Goal: Task Accomplishment & Management: Use online tool/utility

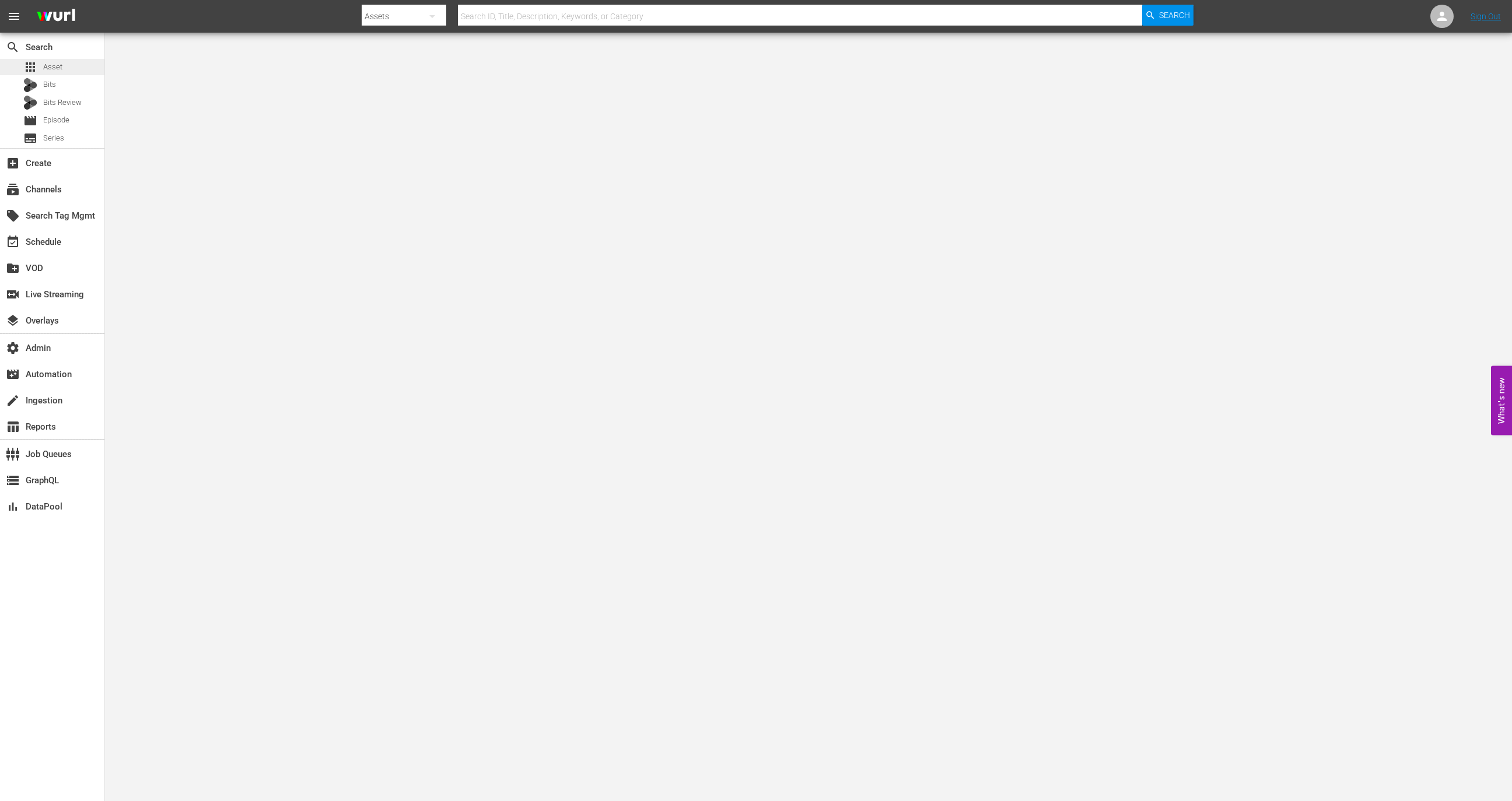
click at [75, 68] on div "apps Asset" at bounding box center [52, 67] width 104 height 16
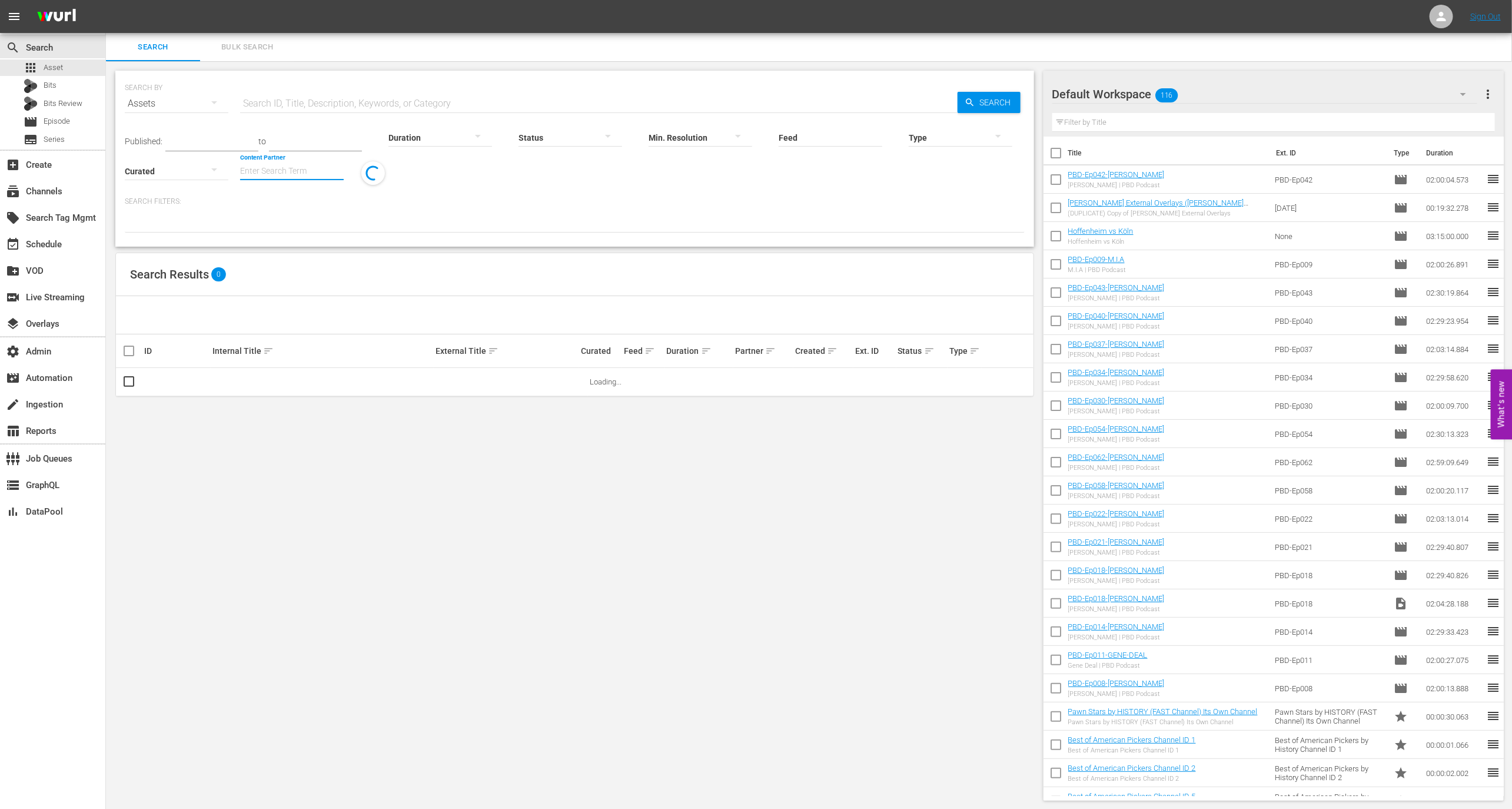
click at [304, 167] on input "Content Partner" at bounding box center [292, 172] width 103 height 42
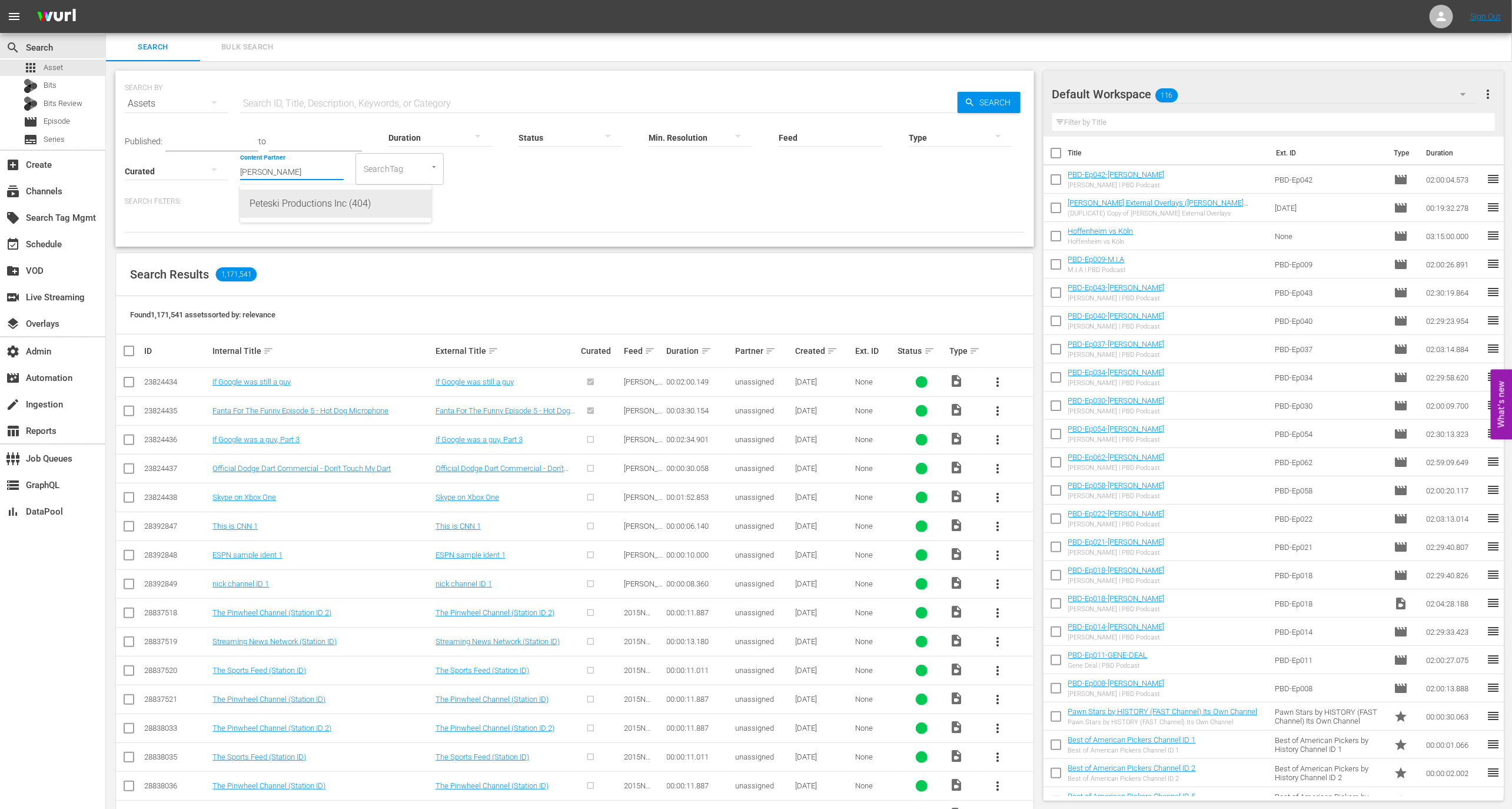
click at [310, 204] on div "Peteski Productions Inc (404)" at bounding box center [336, 204] width 172 height 28
type input "Peteski Productions Inc (404)"
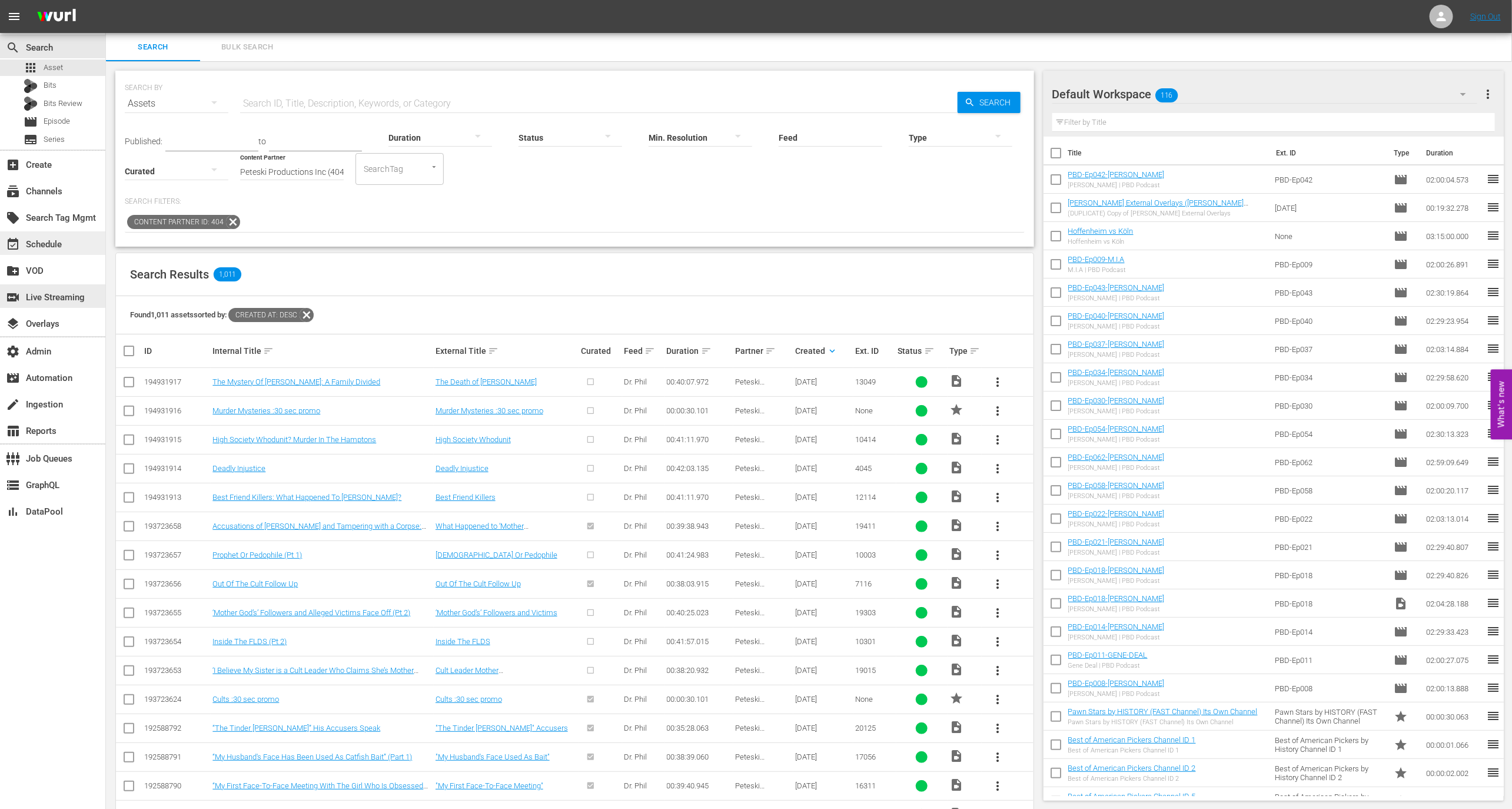
click at [66, 245] on div "event_available Schedule" at bounding box center [52, 243] width 105 height 23
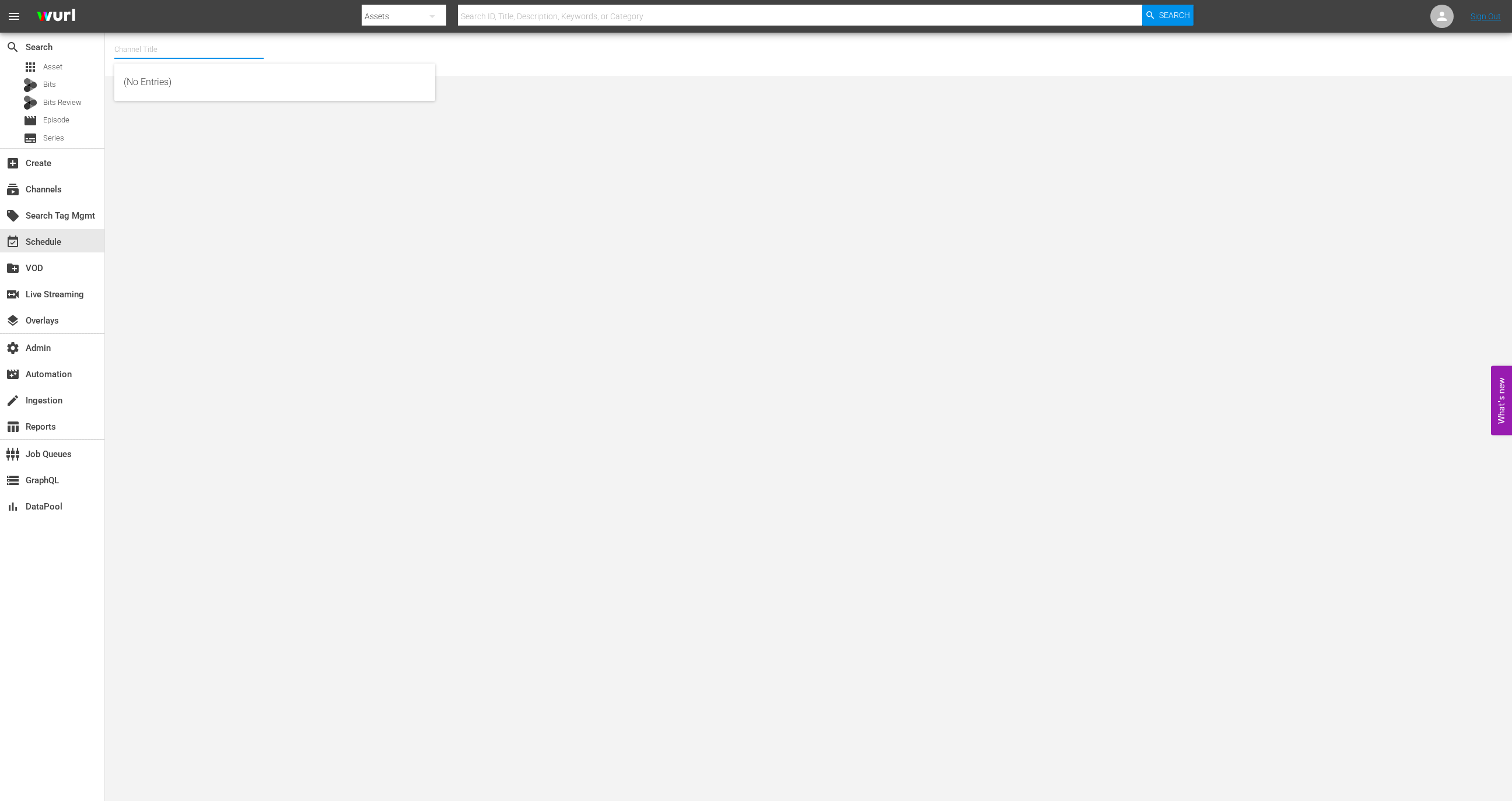
click at [190, 54] on input "text" at bounding box center [189, 49] width 149 height 28
click at [198, 94] on div "Saving Hope Wurl (2127 - plaion_pictures_gmbh_savinghope_1)" at bounding box center [275, 82] width 302 height 28
type input "Saving Hope Wurl (2127 - plaion_pictures_gmbh_savinghope_1)"
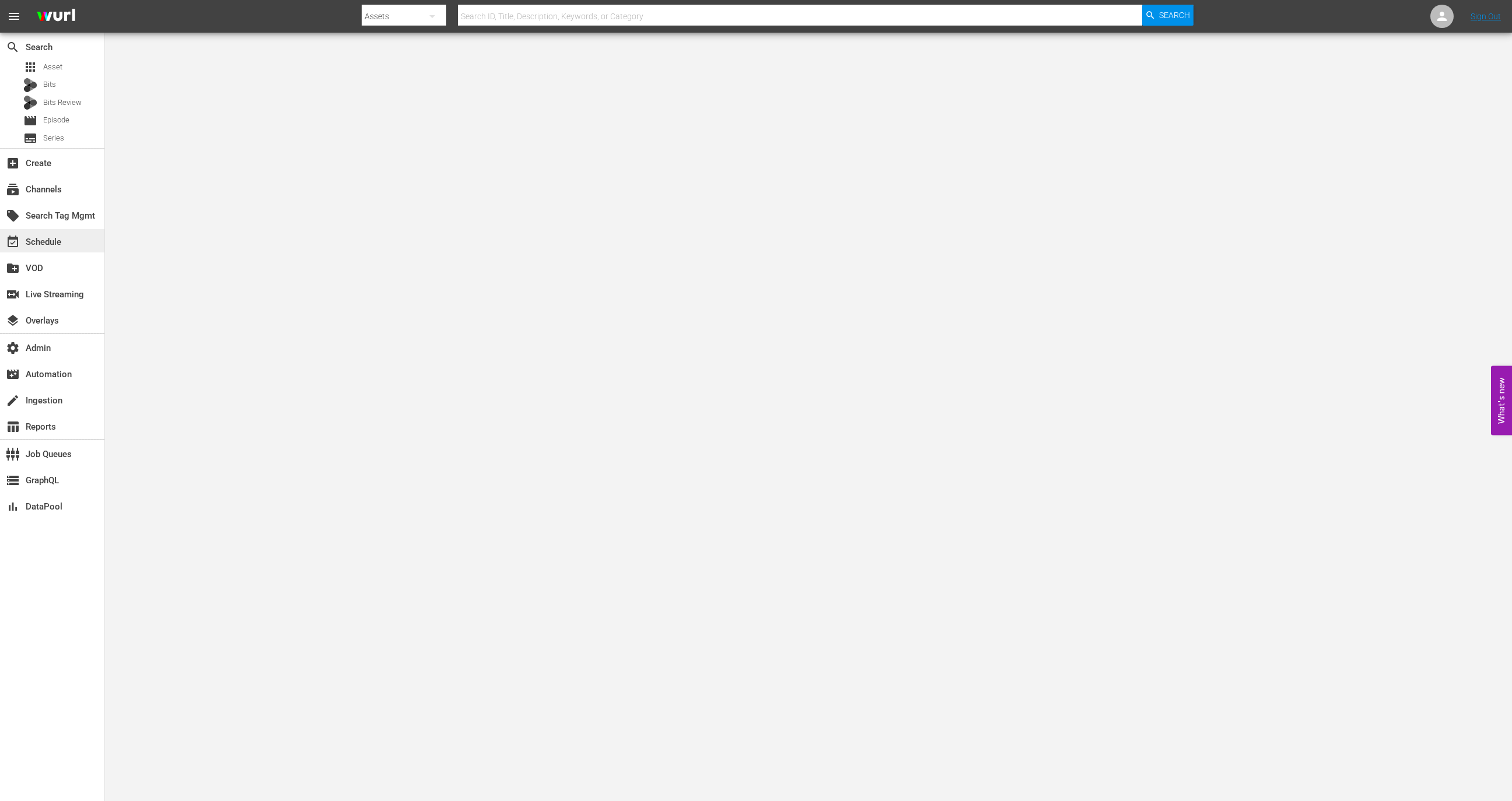
click at [55, 238] on div "event_available Schedule" at bounding box center [32, 240] width 65 height 10
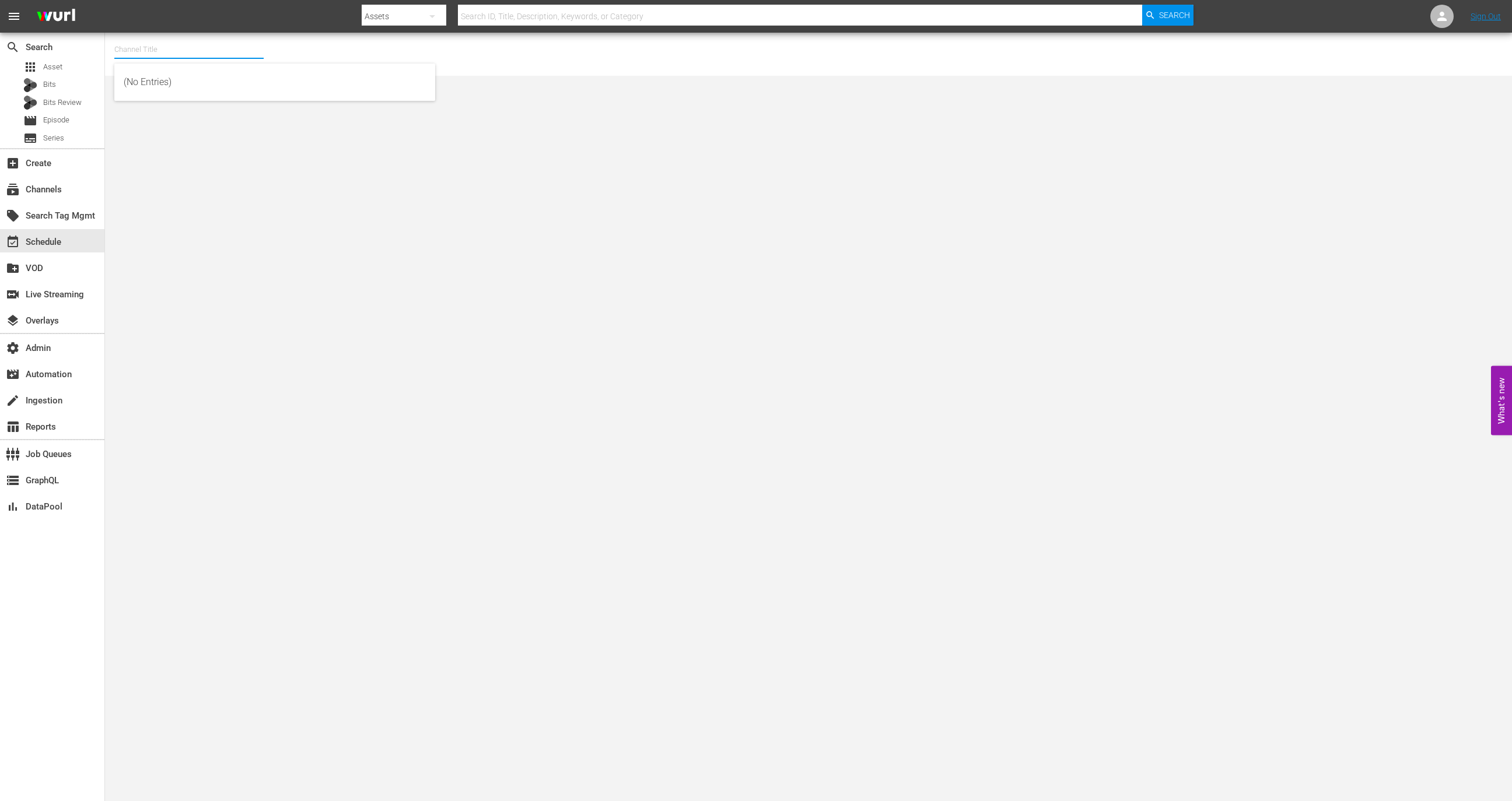
click at [179, 51] on input "text" at bounding box center [189, 49] width 149 height 28
click at [197, 90] on div "Saving Hope Wurl (2127 - plaion_pictures_gmbh_savinghope_1)" at bounding box center [275, 82] width 302 height 28
type input "Saving Hope Wurl (2127 - plaion_pictures_gmbh_savinghope_1)"
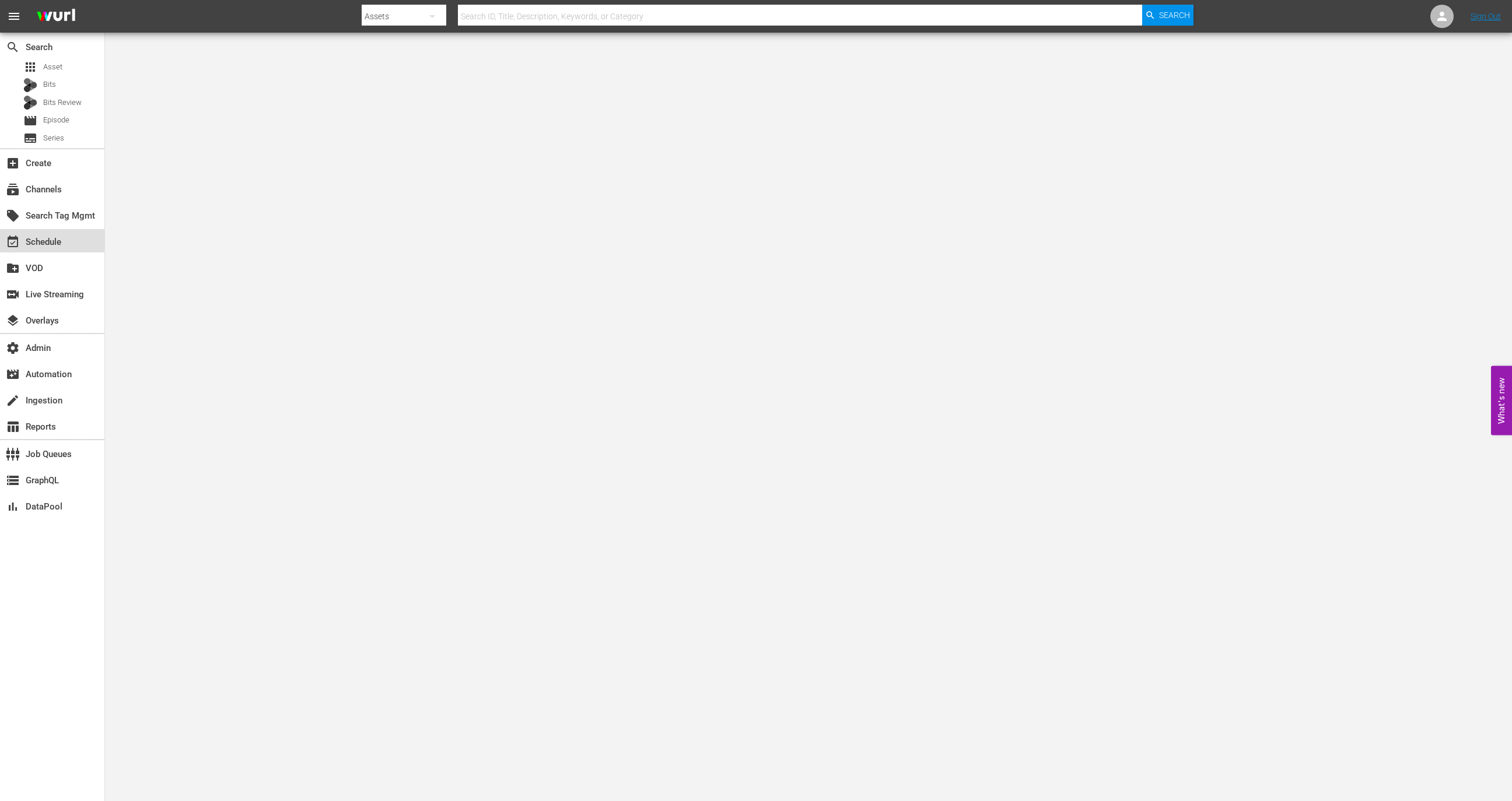
click at [77, 239] on div "event_available Schedule" at bounding box center [52, 241] width 104 height 23
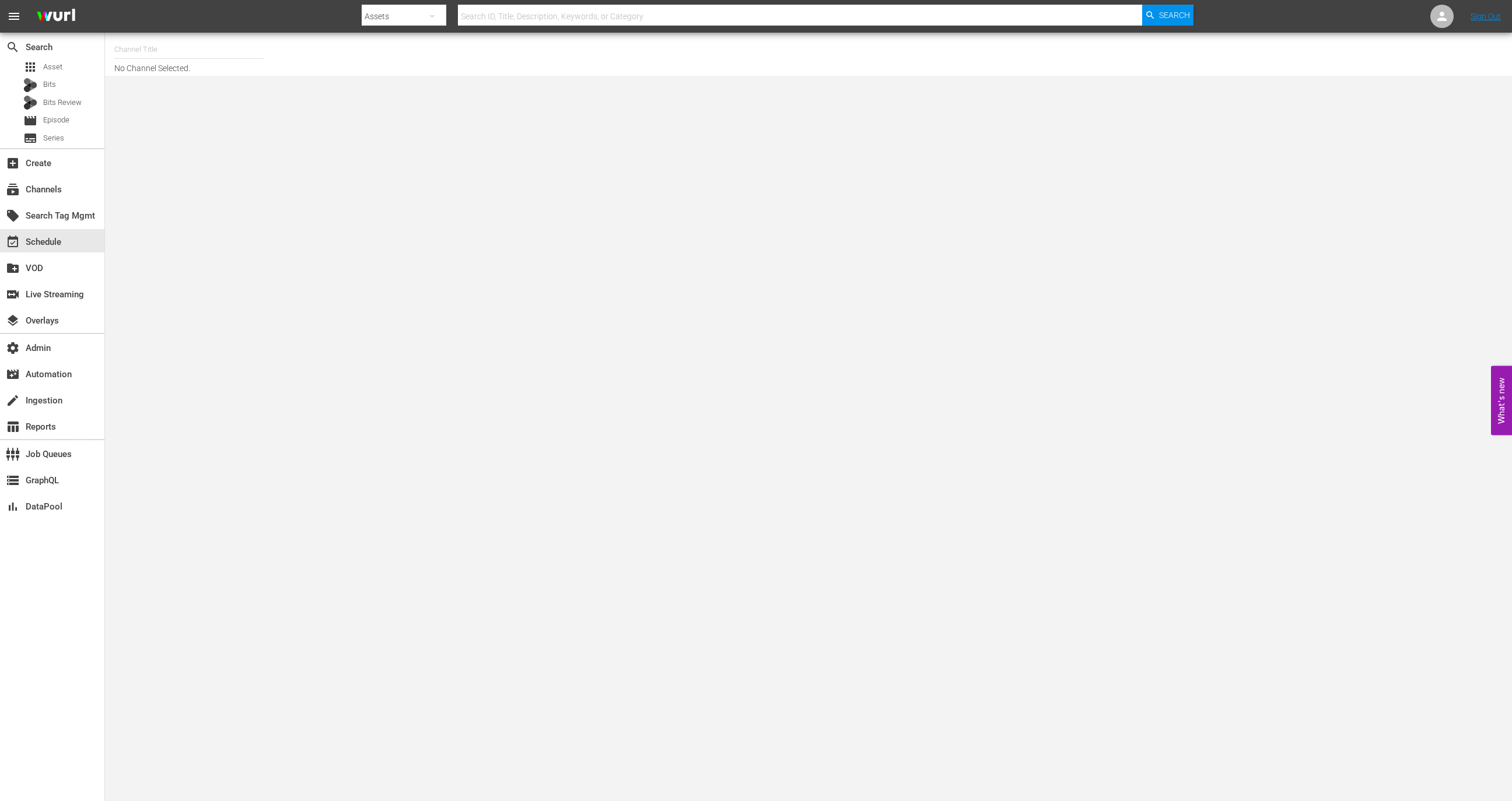
click at [182, 50] on input "text" at bounding box center [189, 49] width 149 height 28
click at [197, 93] on div "Saving Hope Wurl (2127 - plaion_pictures_gmbh_savinghope_1)" at bounding box center [275, 82] width 302 height 28
type input "Saving Hope Wurl (2127 - plaion_pictures_gmbh_savinghope_1)"
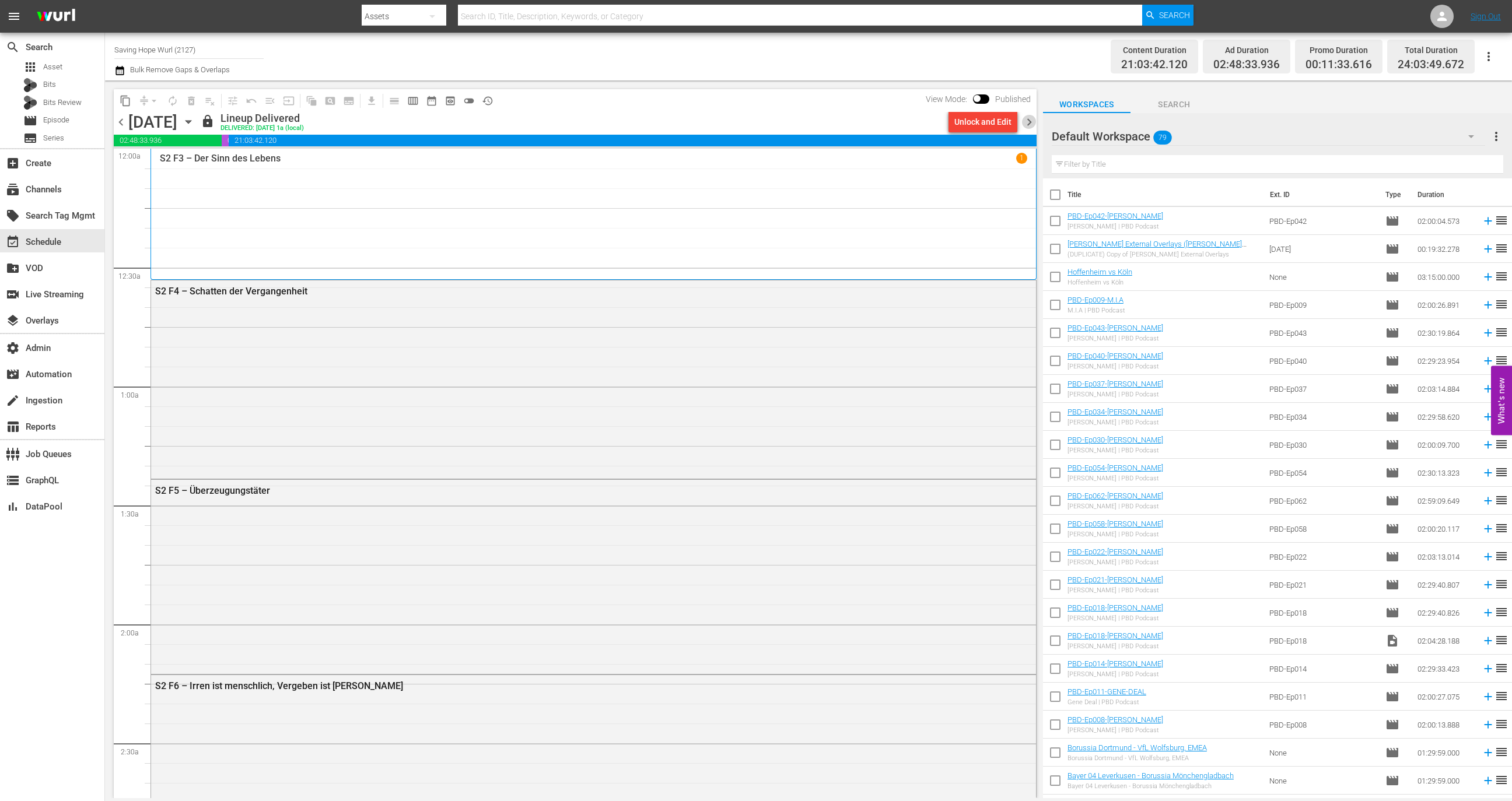
click at [1031, 118] on span "chevron_right" at bounding box center [1029, 122] width 15 height 15
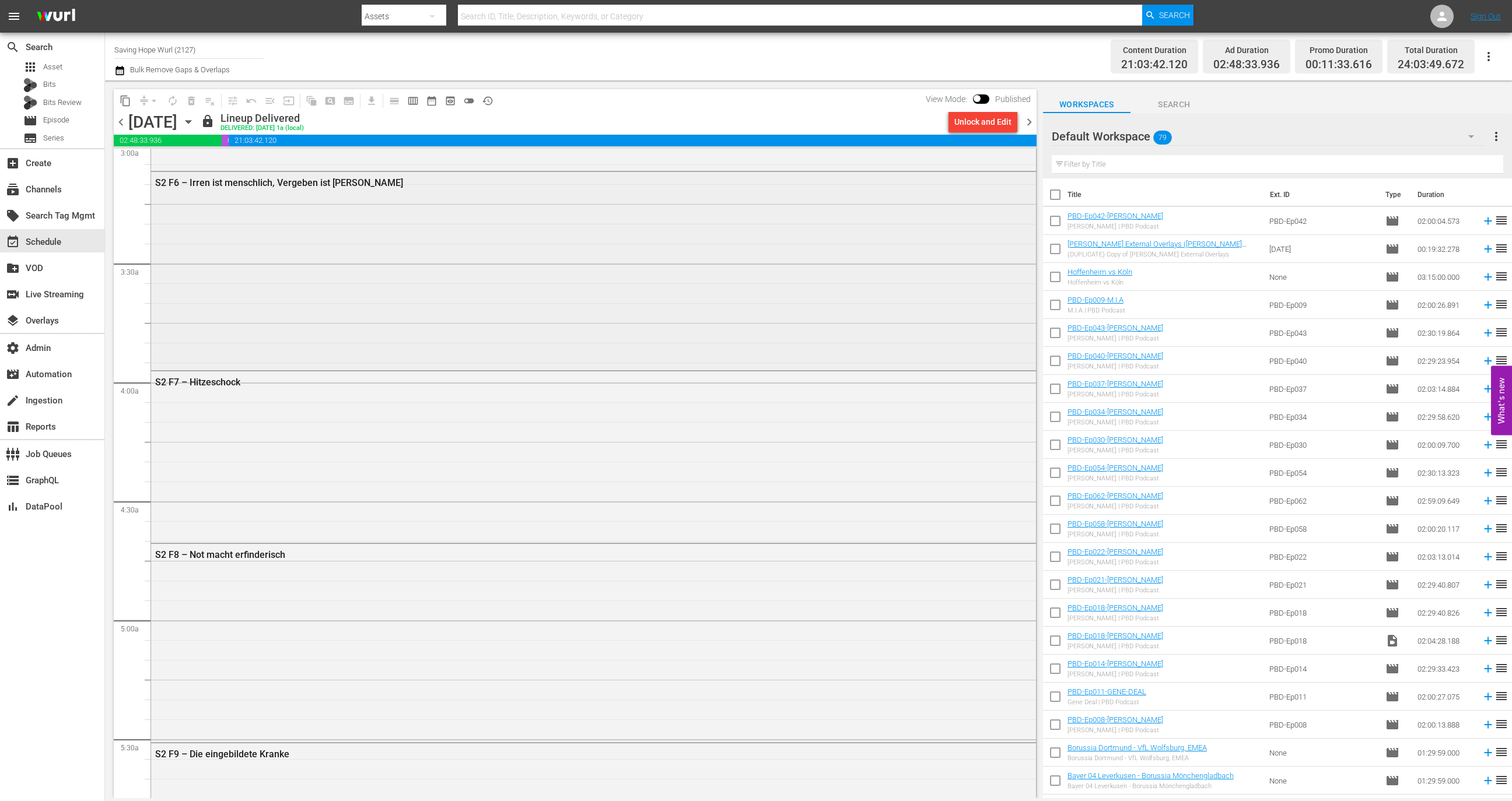
scroll to position [759, 0]
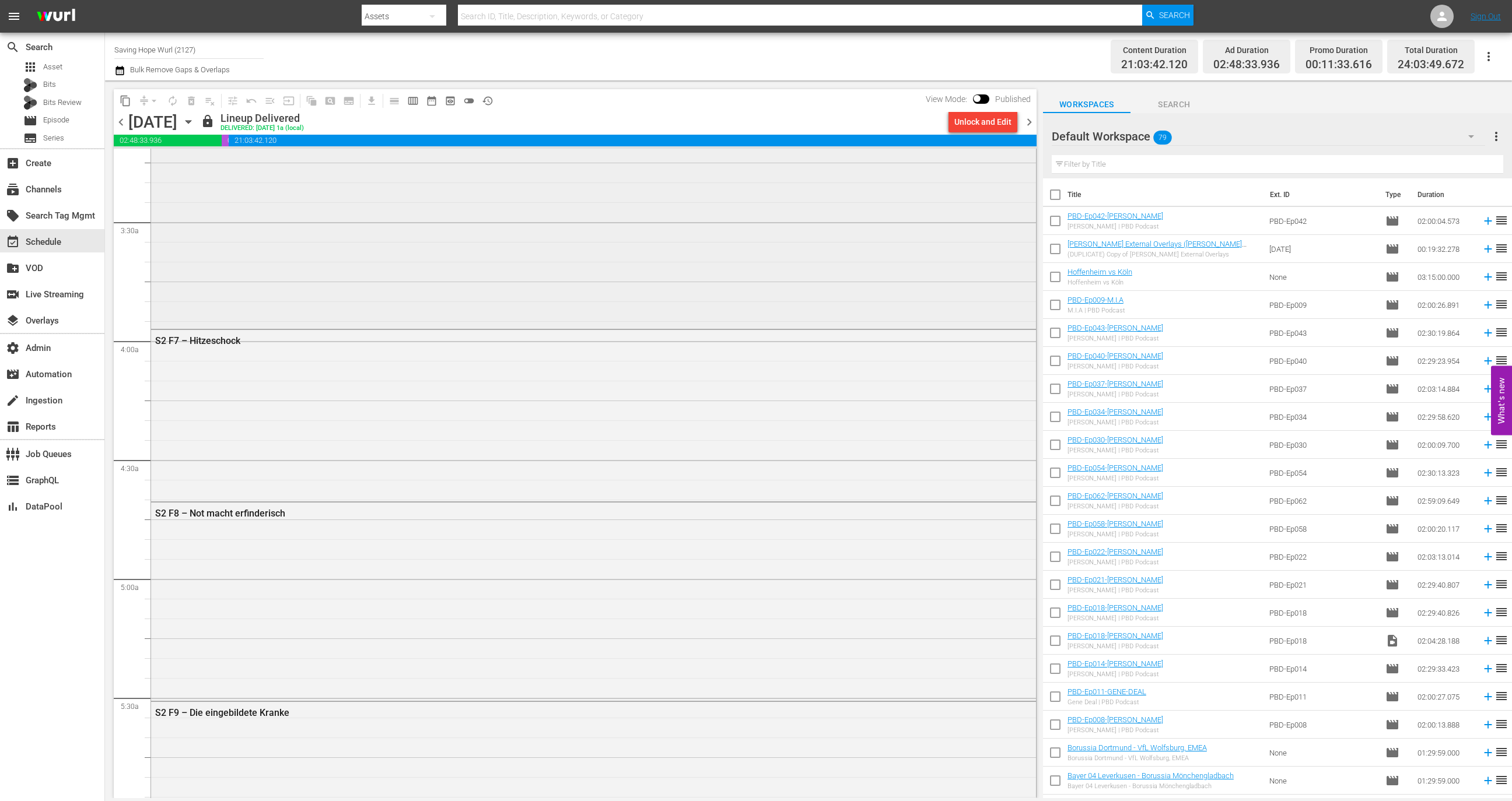
click at [355, 423] on div "S2 F7 – Hitzeschock" at bounding box center [594, 415] width 885 height 169
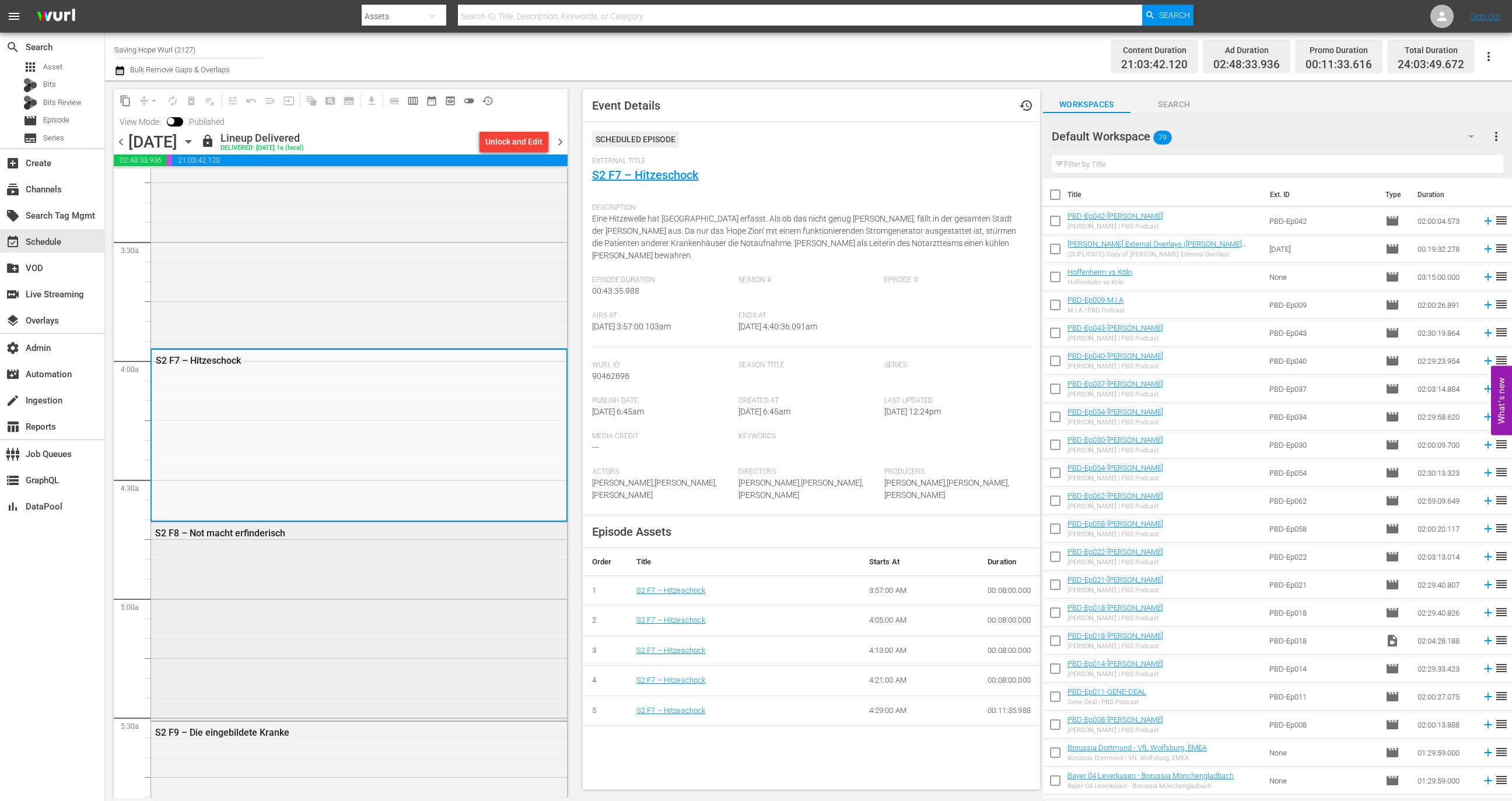
click at [334, 566] on div "S2 F8 – Not macht erfinderisch" at bounding box center [359, 621] width 416 height 196
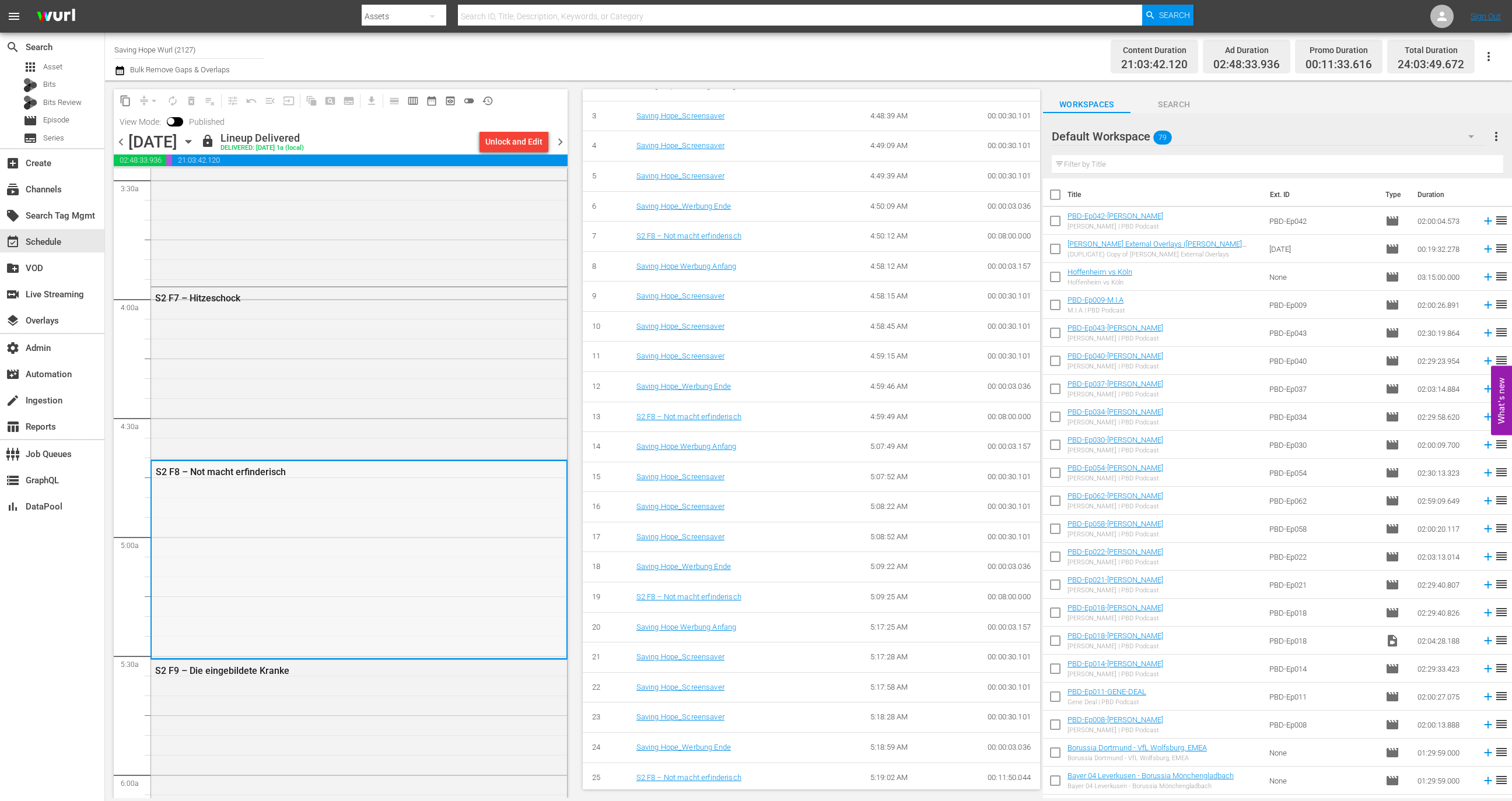
scroll to position [987, 0]
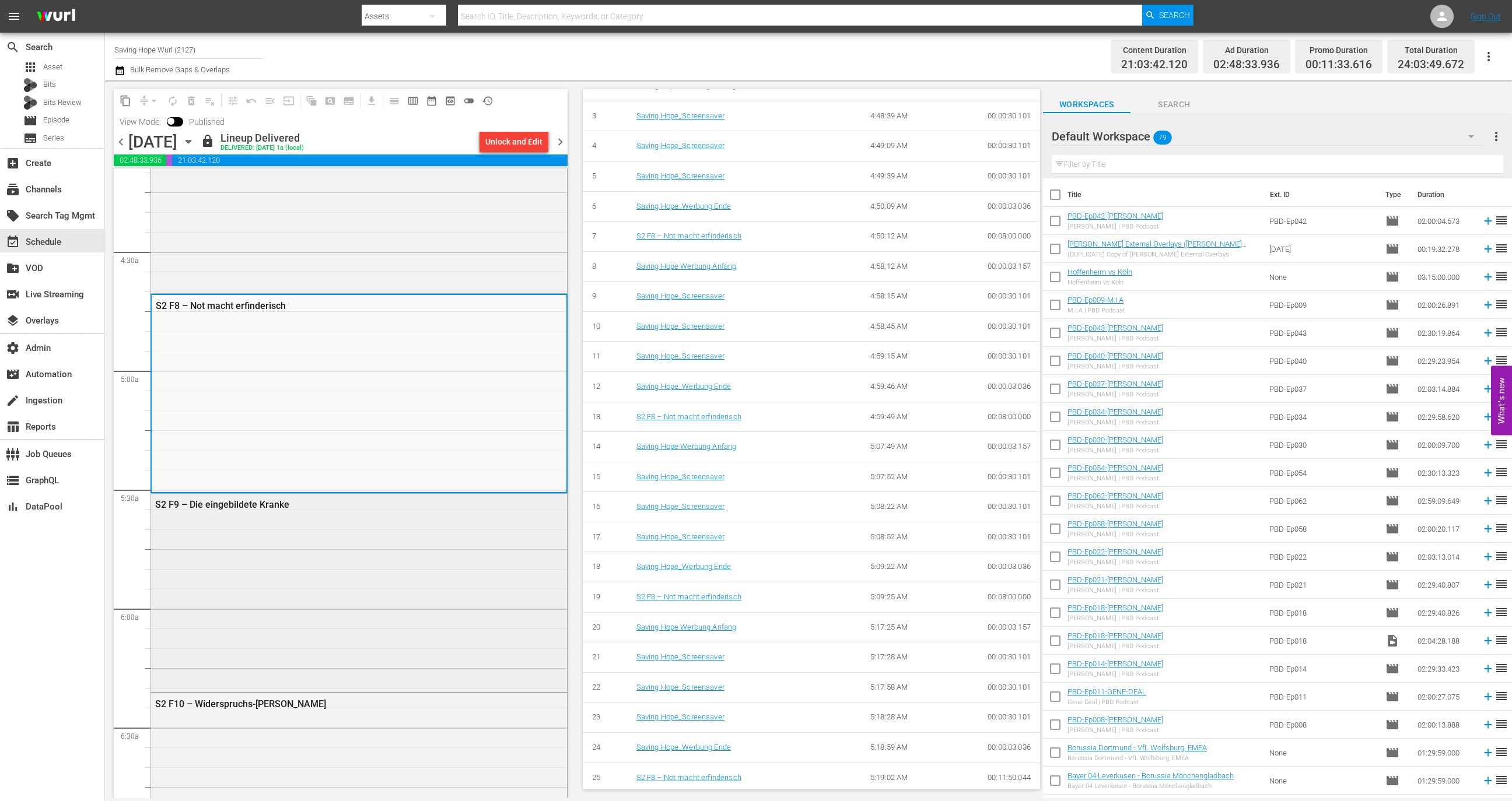
click at [422, 568] on div "S2 F9 – Die eingebildete Kranke" at bounding box center [359, 592] width 416 height 196
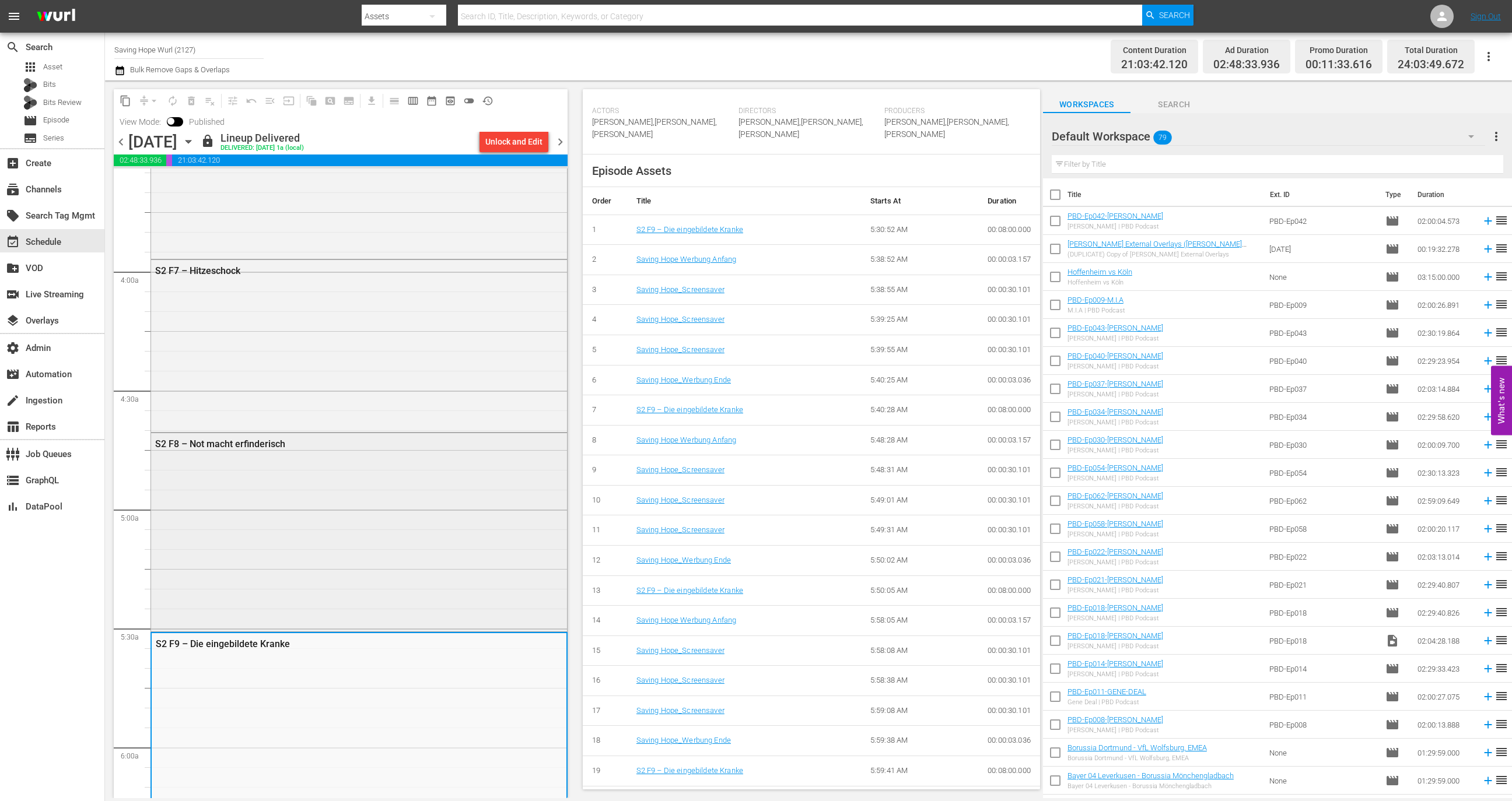
scroll to position [775, 0]
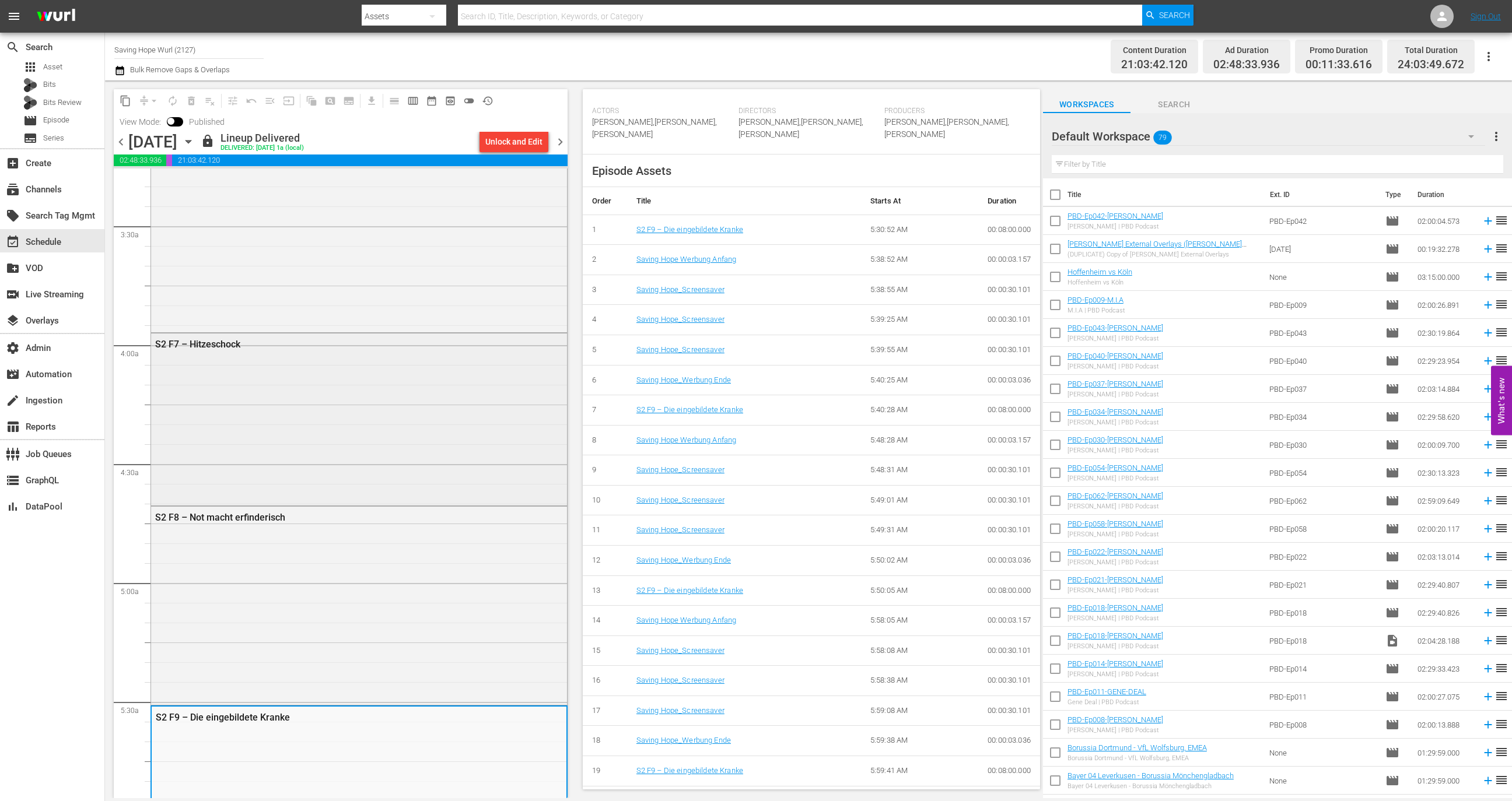
click at [396, 409] on div "S2 F7 – Hitzeschock" at bounding box center [359, 418] width 416 height 169
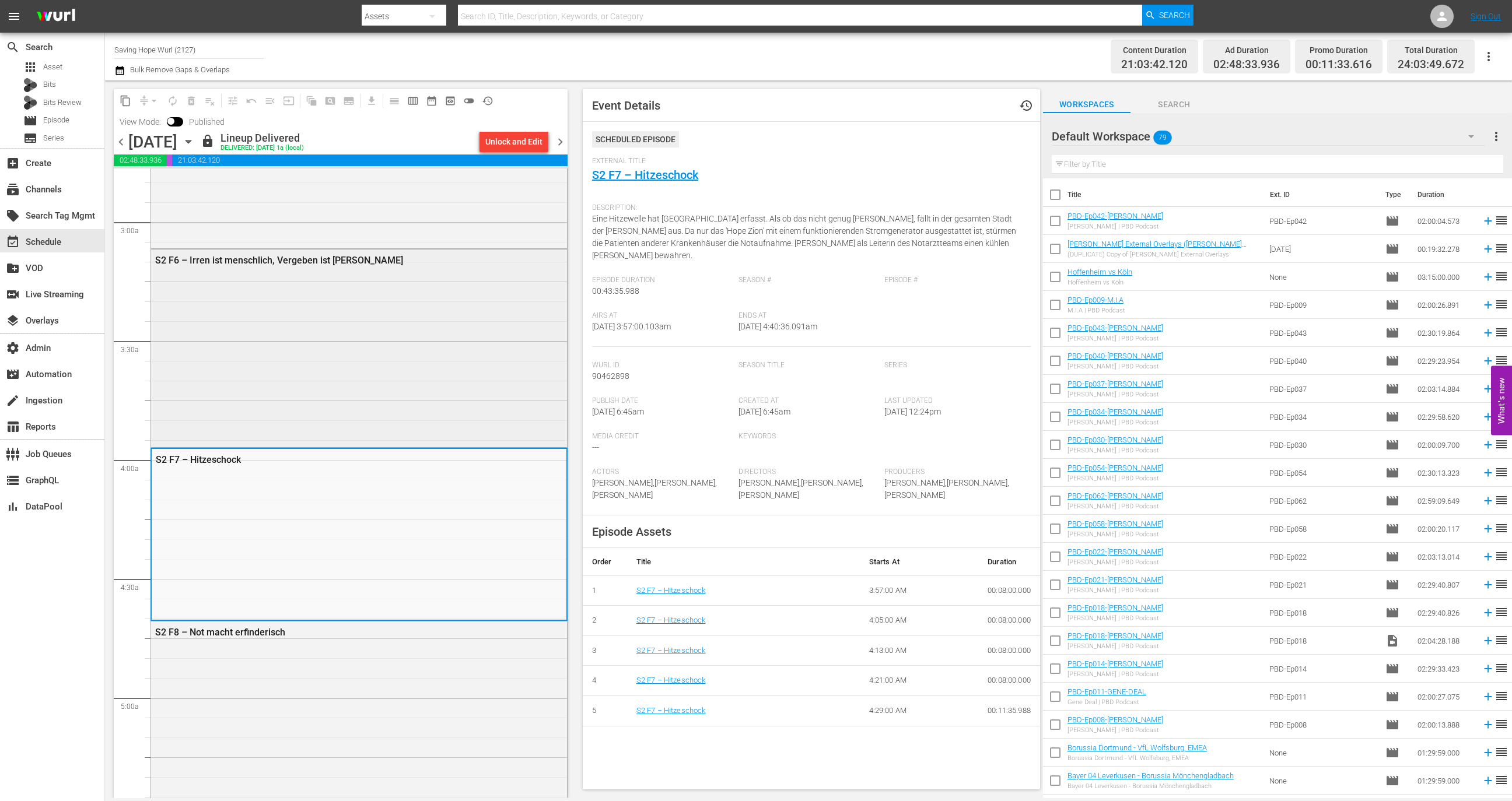
scroll to position [637, 0]
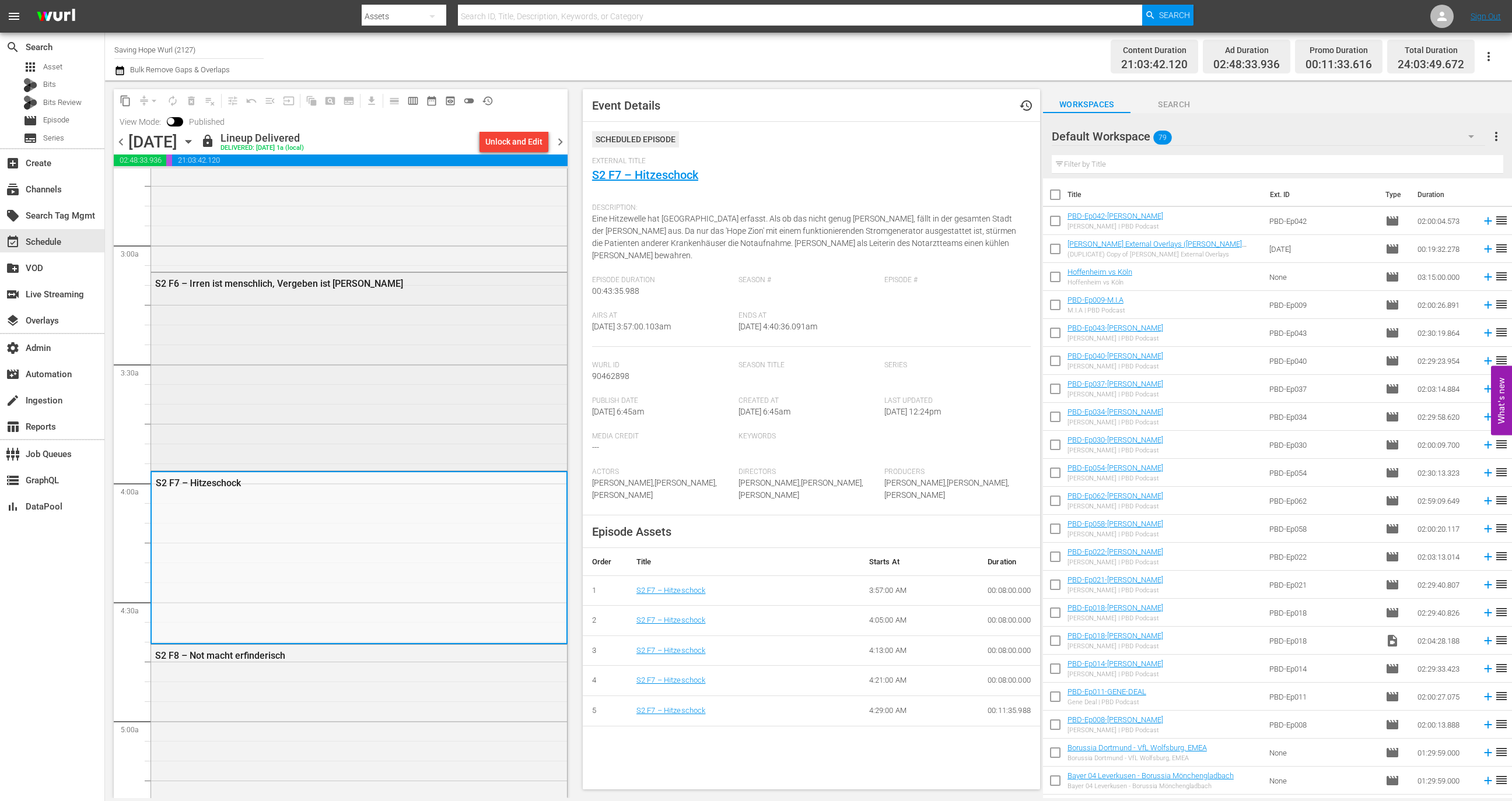
click at [355, 406] on div "S2 F6 – Irren ist menschlich, Vergeben ist [PERSON_NAME]" at bounding box center [359, 371] width 416 height 196
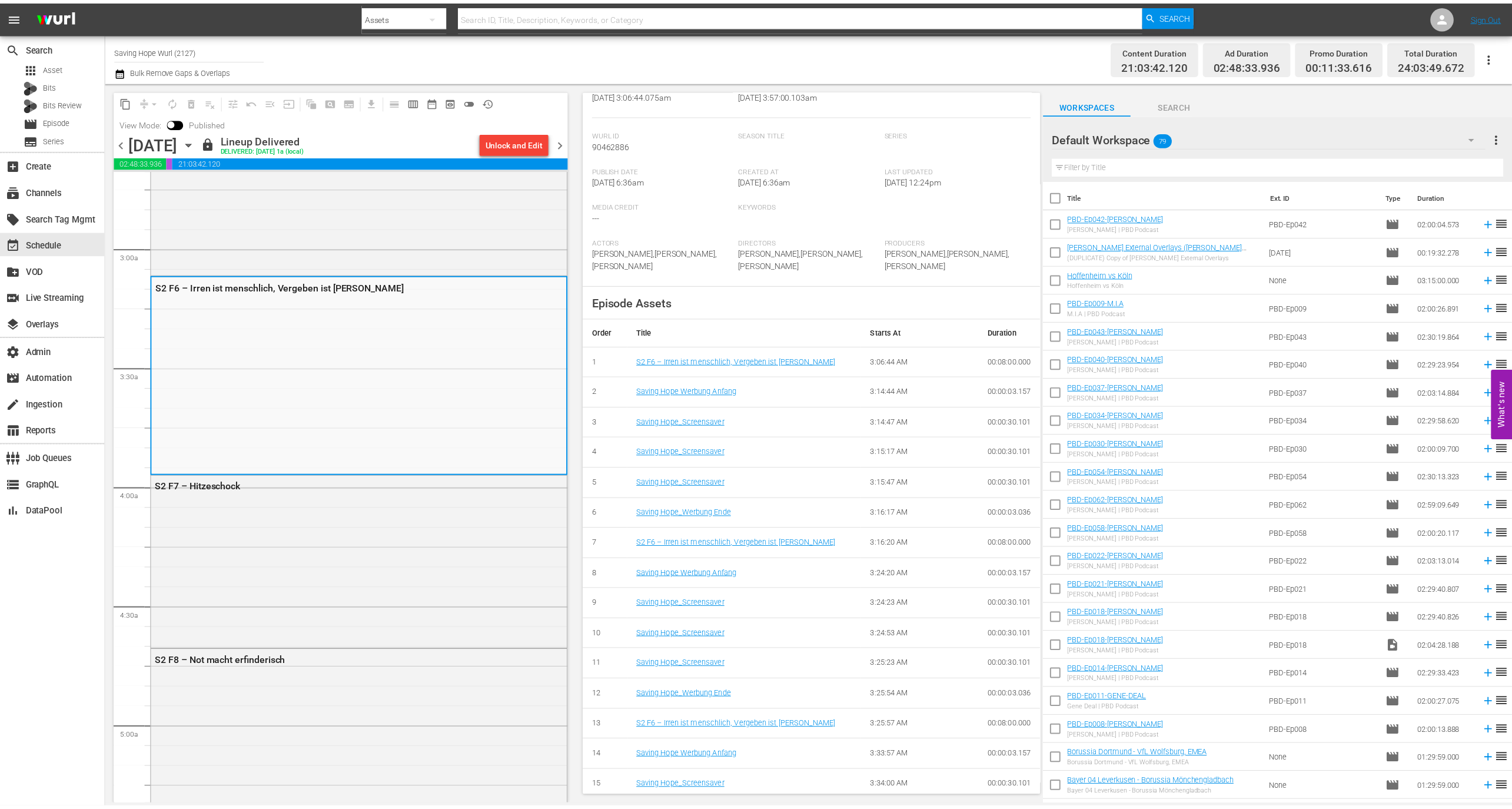
scroll to position [0, 0]
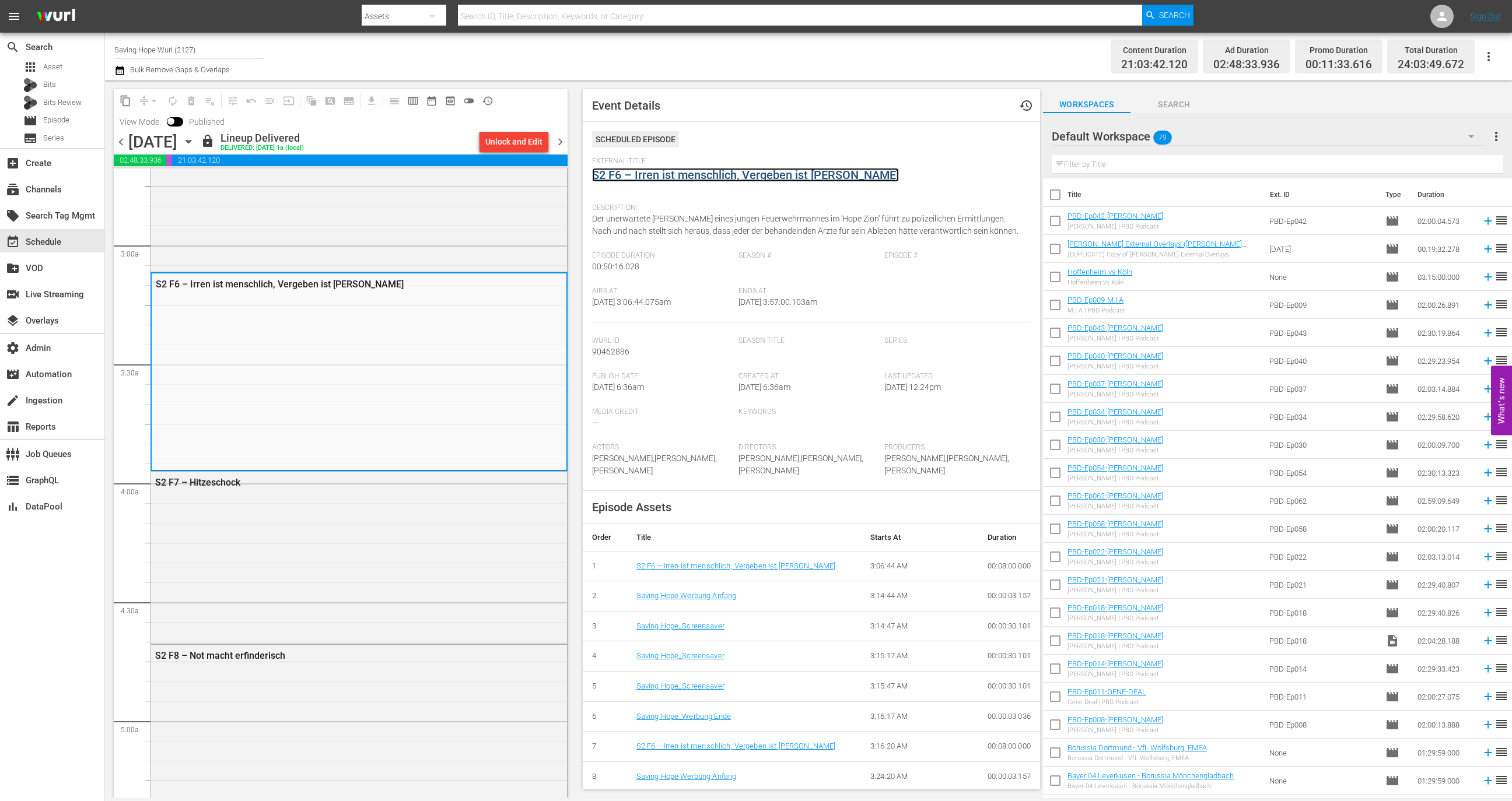
click at [705, 171] on link "S2 F6 – Irren ist menschlich, Vergeben ist [PERSON_NAME]" at bounding box center [746, 175] width 307 height 14
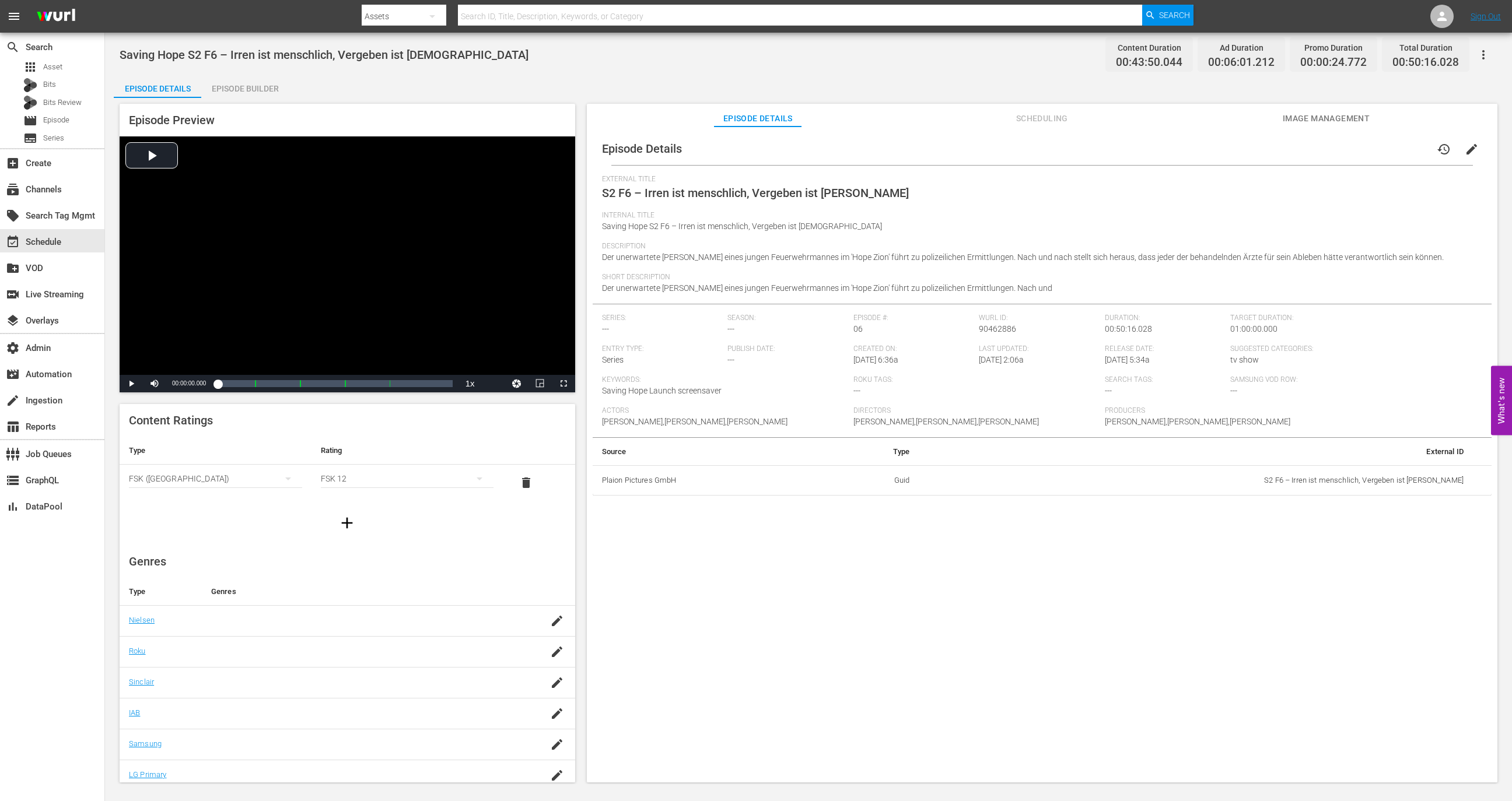
click at [242, 87] on div "Episode Builder" at bounding box center [245, 89] width 88 height 28
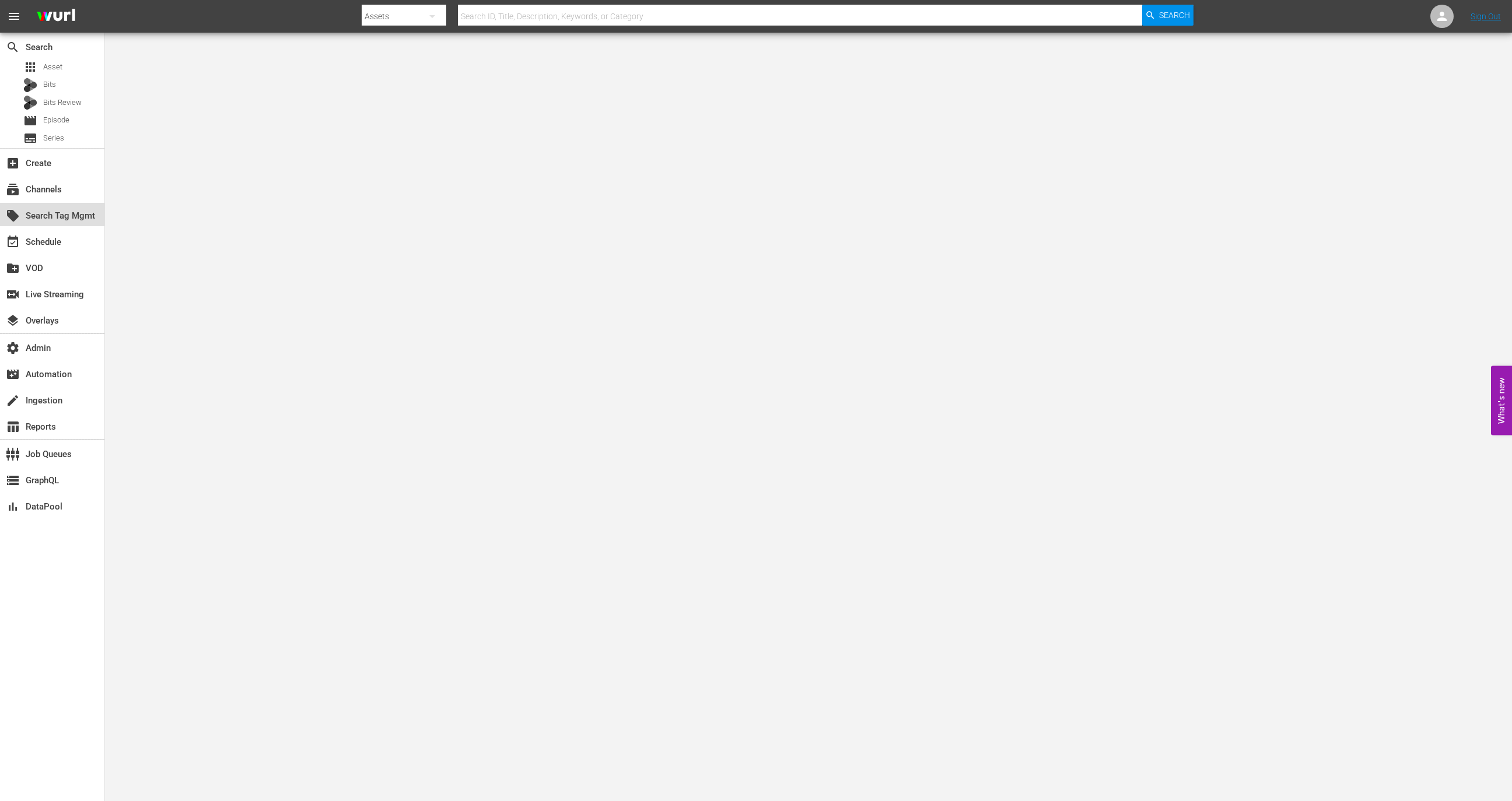
click at [63, 219] on div "local_offer Search Tag Mgmt" at bounding box center [32, 214] width 65 height 10
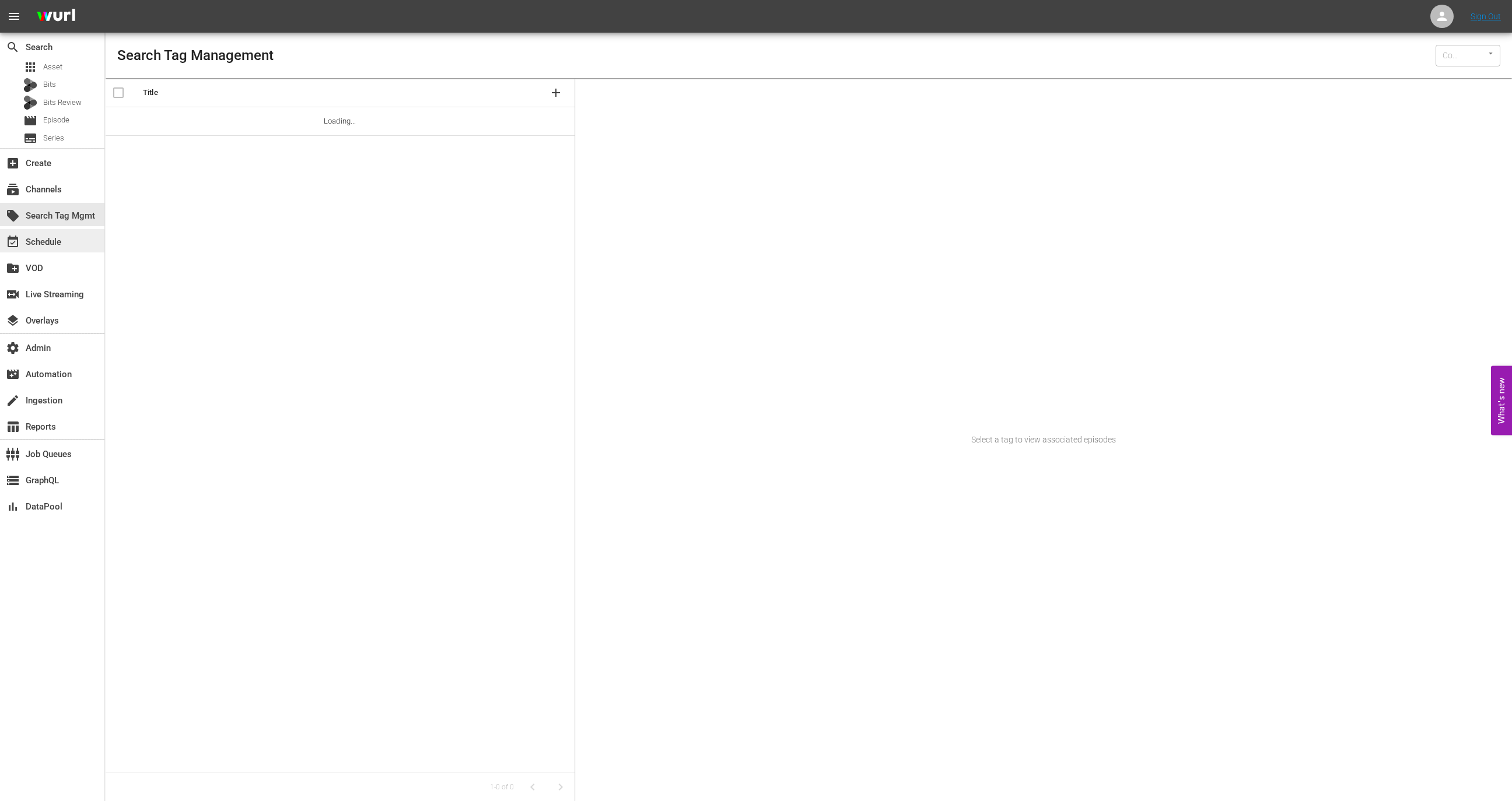
click at [63, 231] on div "event_available Schedule" at bounding box center [52, 241] width 104 height 23
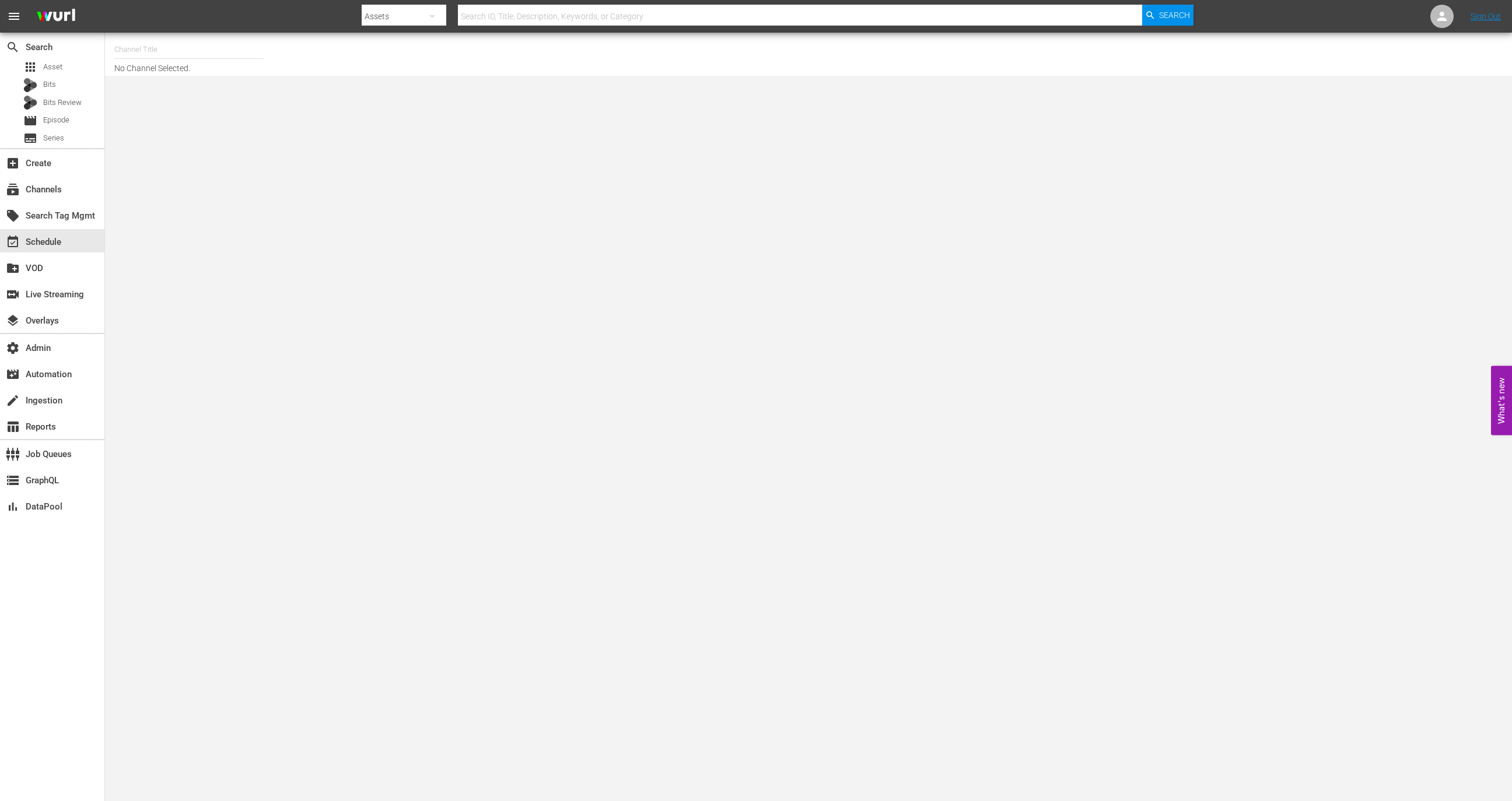
click at [194, 58] on div "Channel Title" at bounding box center [189, 49] width 149 height 28
click at [210, 83] on div "Saving Hope Wurl (2127 - plaion_pictures_gmbh_savinghope_1)" at bounding box center [275, 82] width 302 height 28
type input "Saving Hope Wurl (2127 - plaion_pictures_gmbh_savinghope_1)"
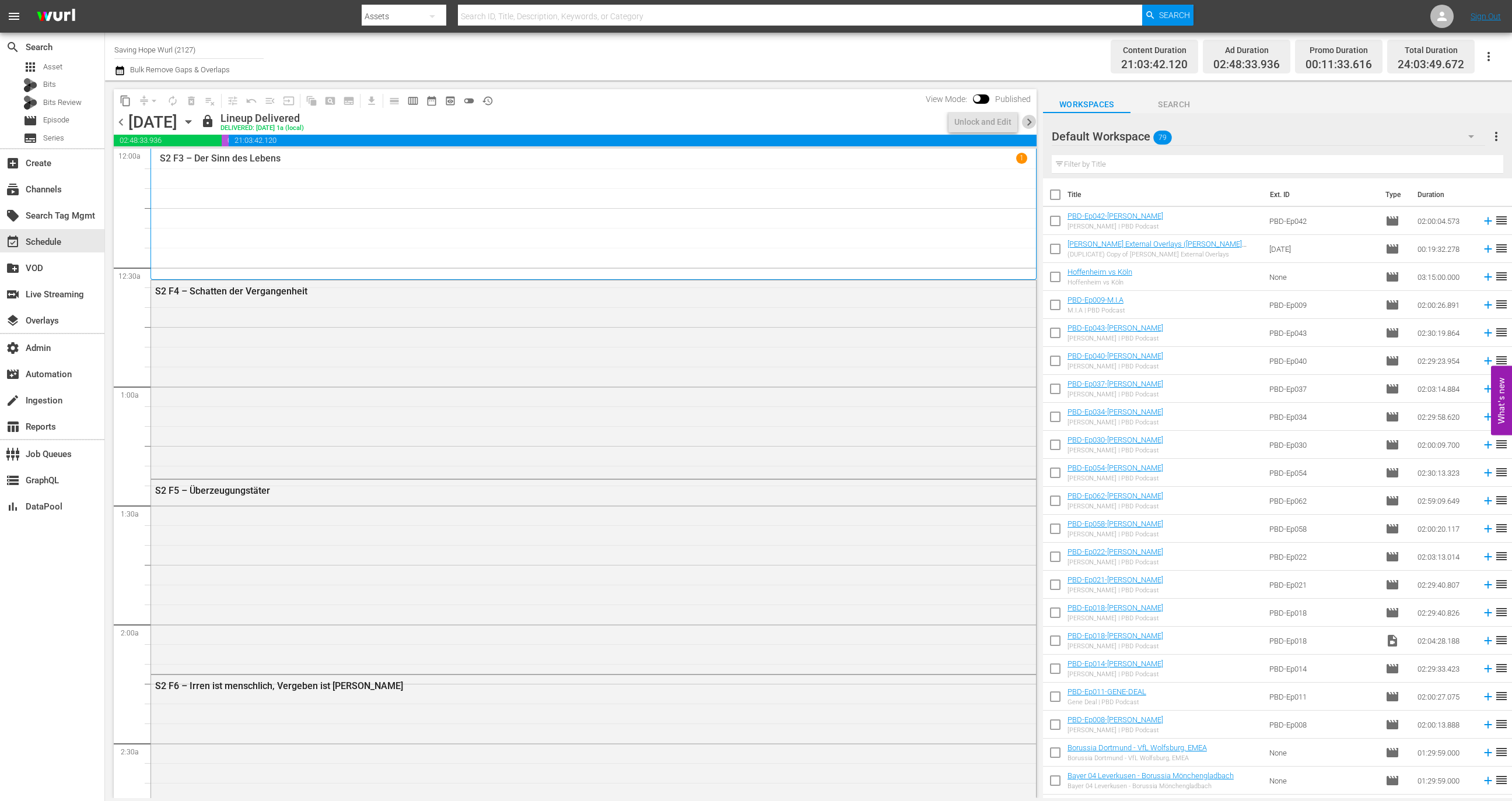
click at [1031, 123] on span "chevron_right" at bounding box center [1029, 122] width 15 height 15
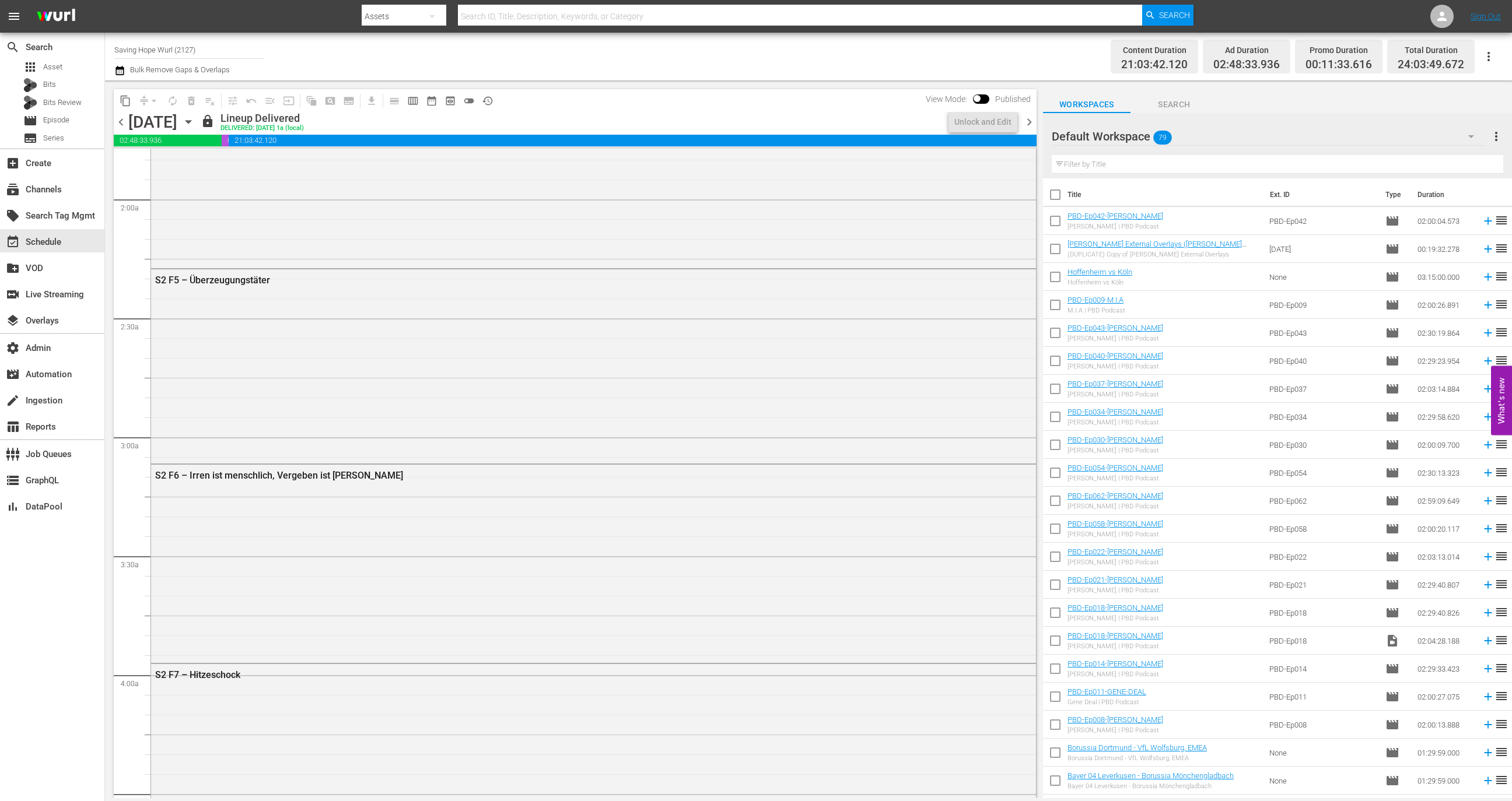
scroll to position [627, 0]
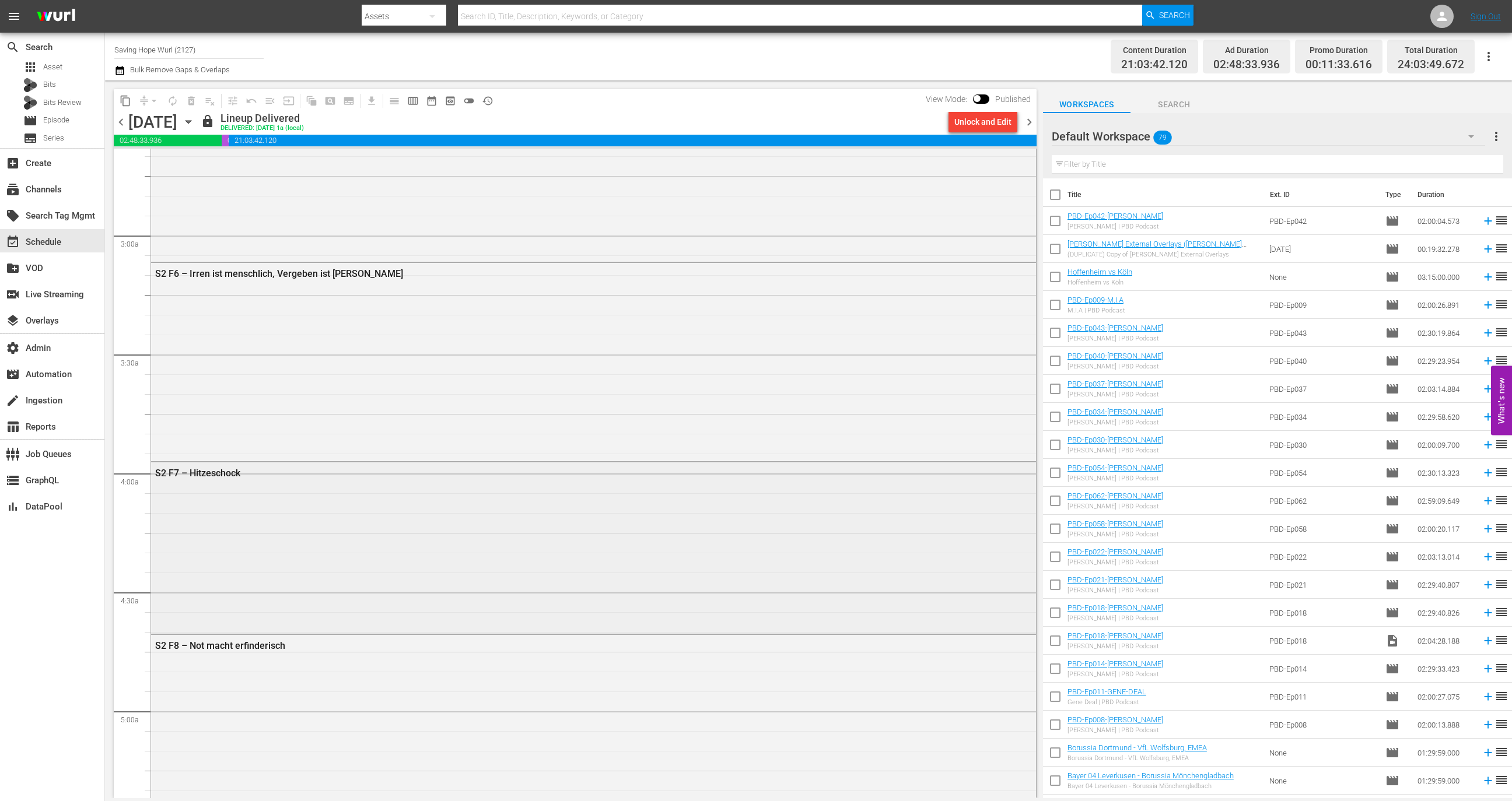
click at [484, 564] on div "S2 F7 – Hitzeschock" at bounding box center [594, 547] width 885 height 169
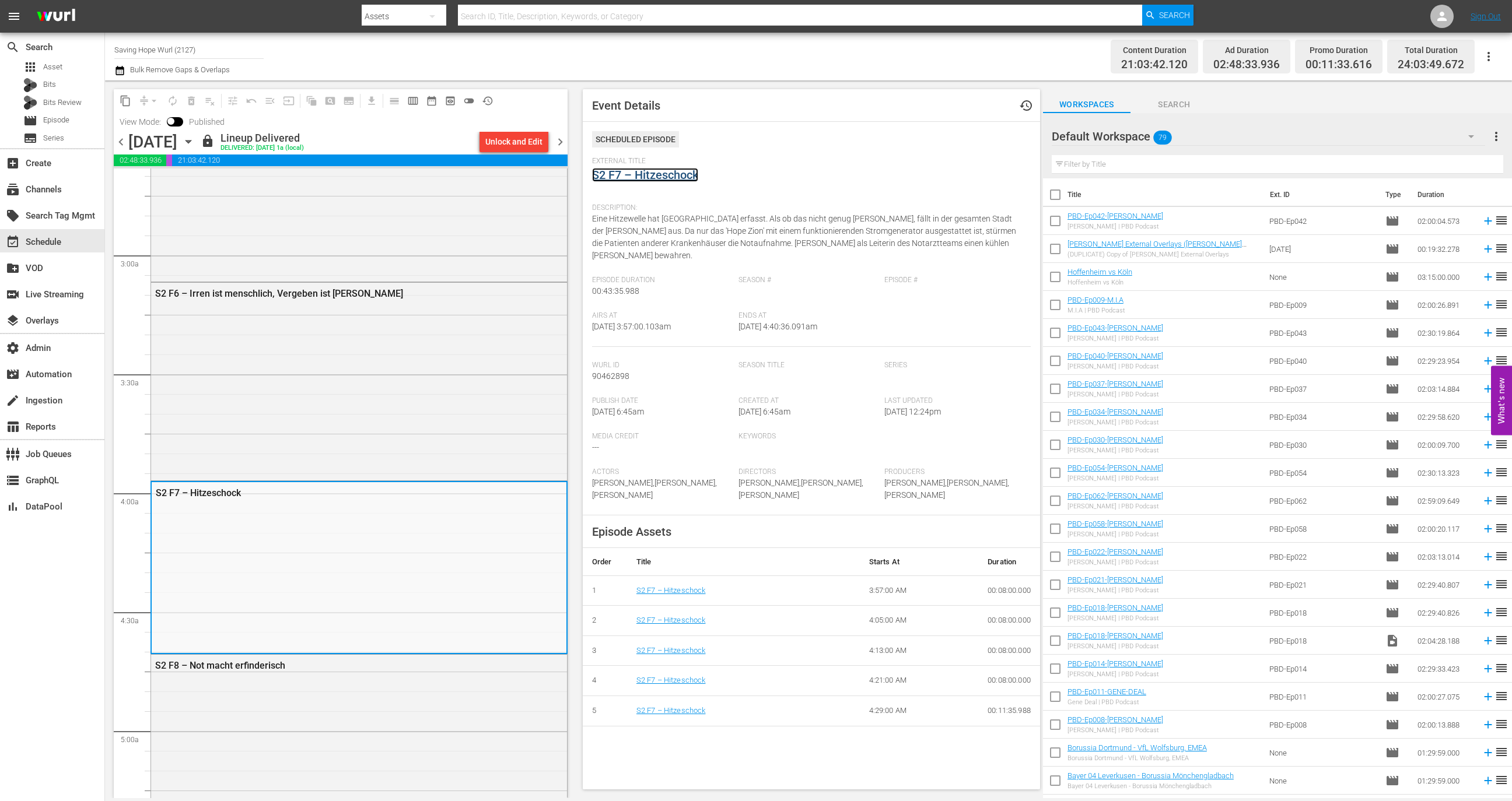
click at [667, 168] on link "S2 F7 – Hitzeschock" at bounding box center [645, 175] width 106 height 14
